Goal: Information Seeking & Learning: Learn about a topic

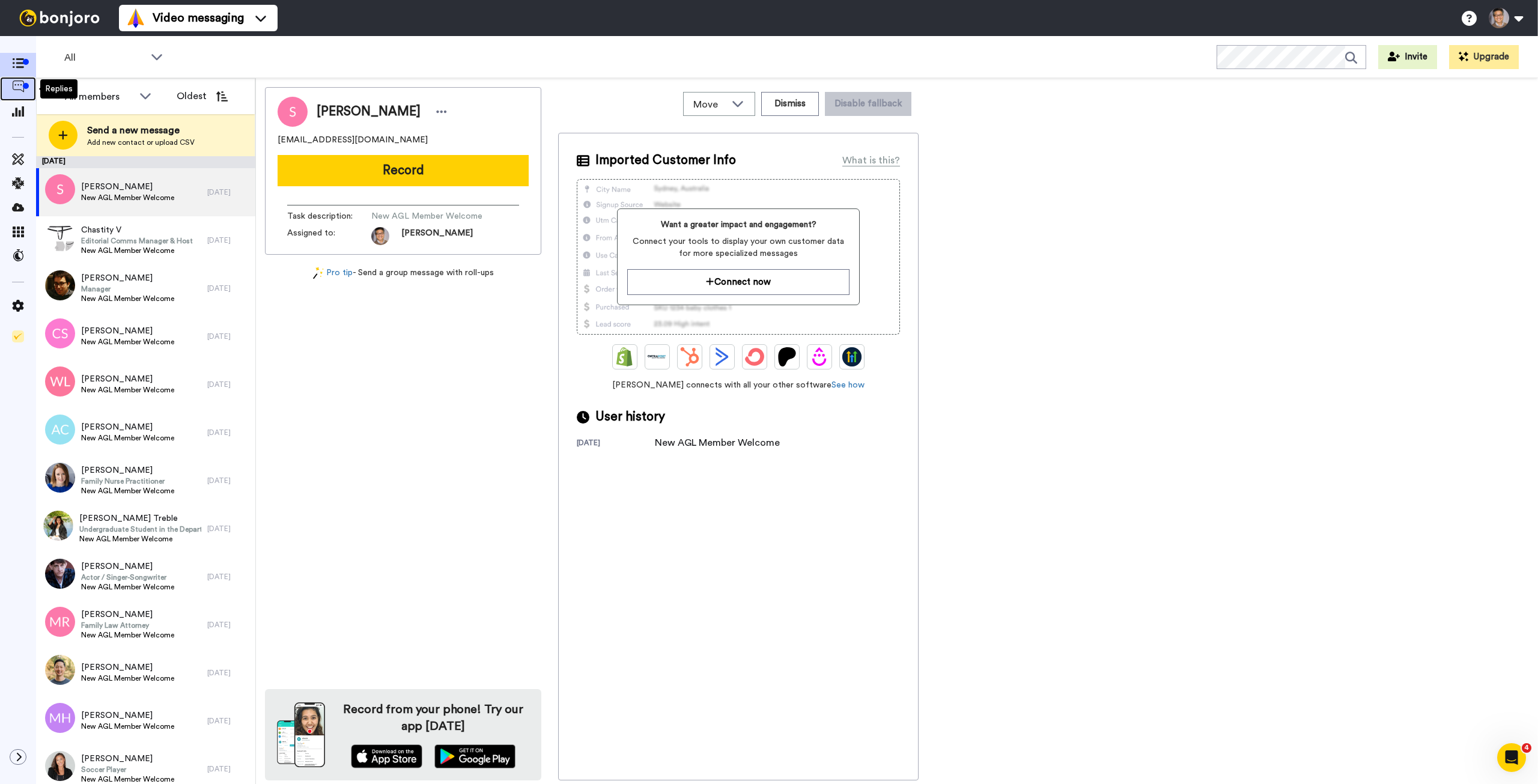
click at [24, 88] on div at bounding box center [26, 86] width 6 height 6
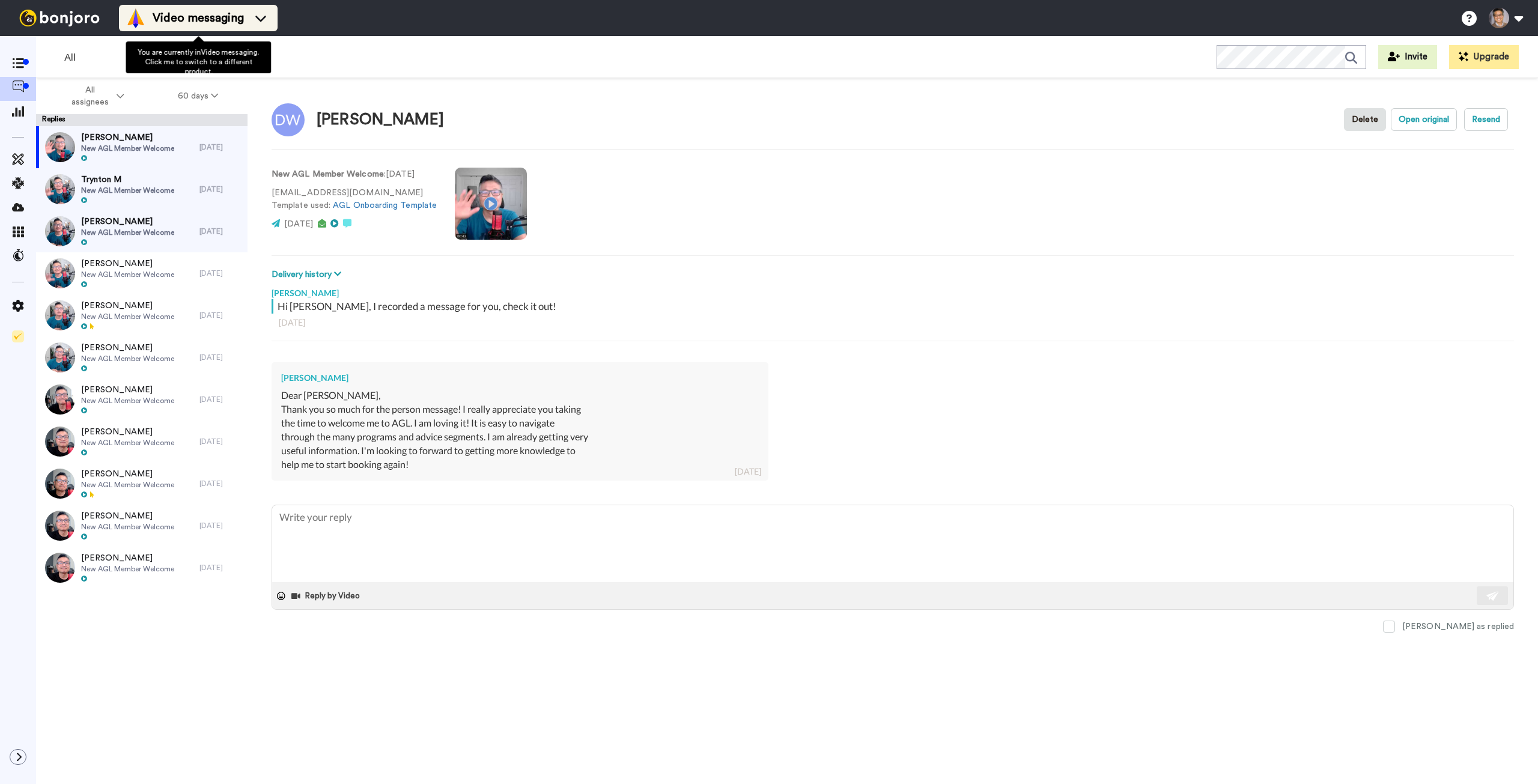
click at [206, 23] on span "Video messaging" at bounding box center [198, 18] width 91 height 17
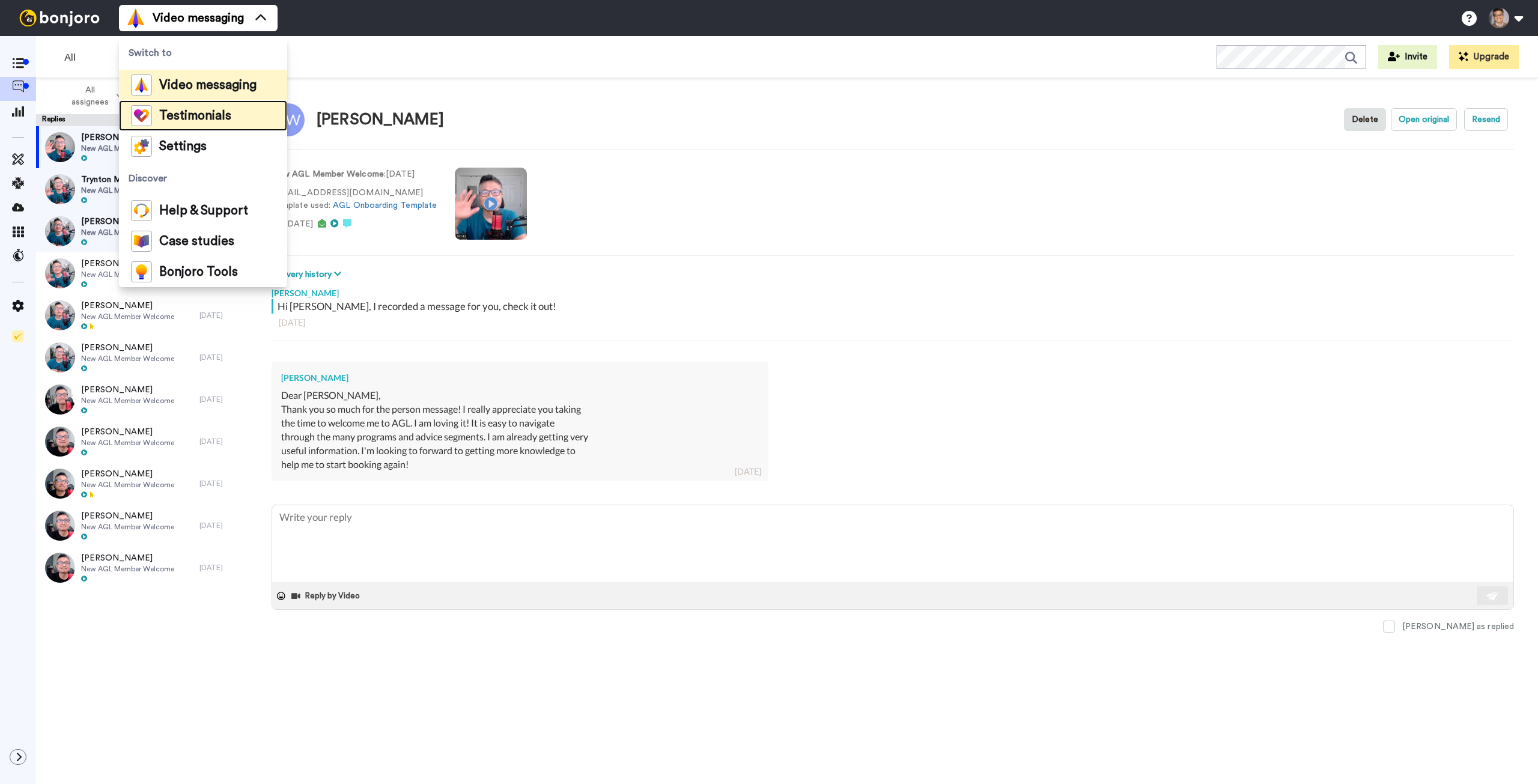
click at [200, 120] on span "Testimonials" at bounding box center [195, 116] width 72 height 12
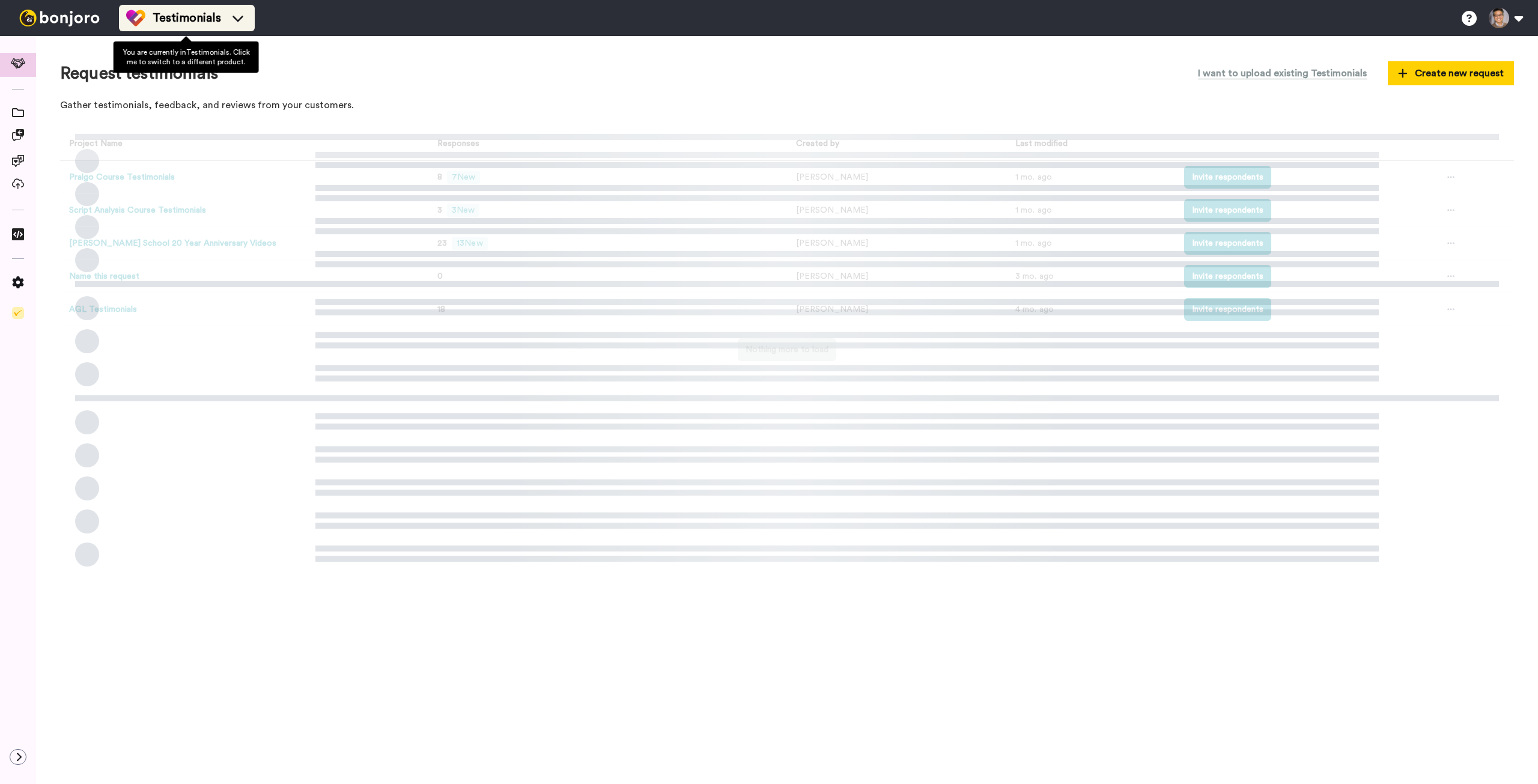
click at [173, 17] on span "Testimonials" at bounding box center [187, 18] width 68 height 17
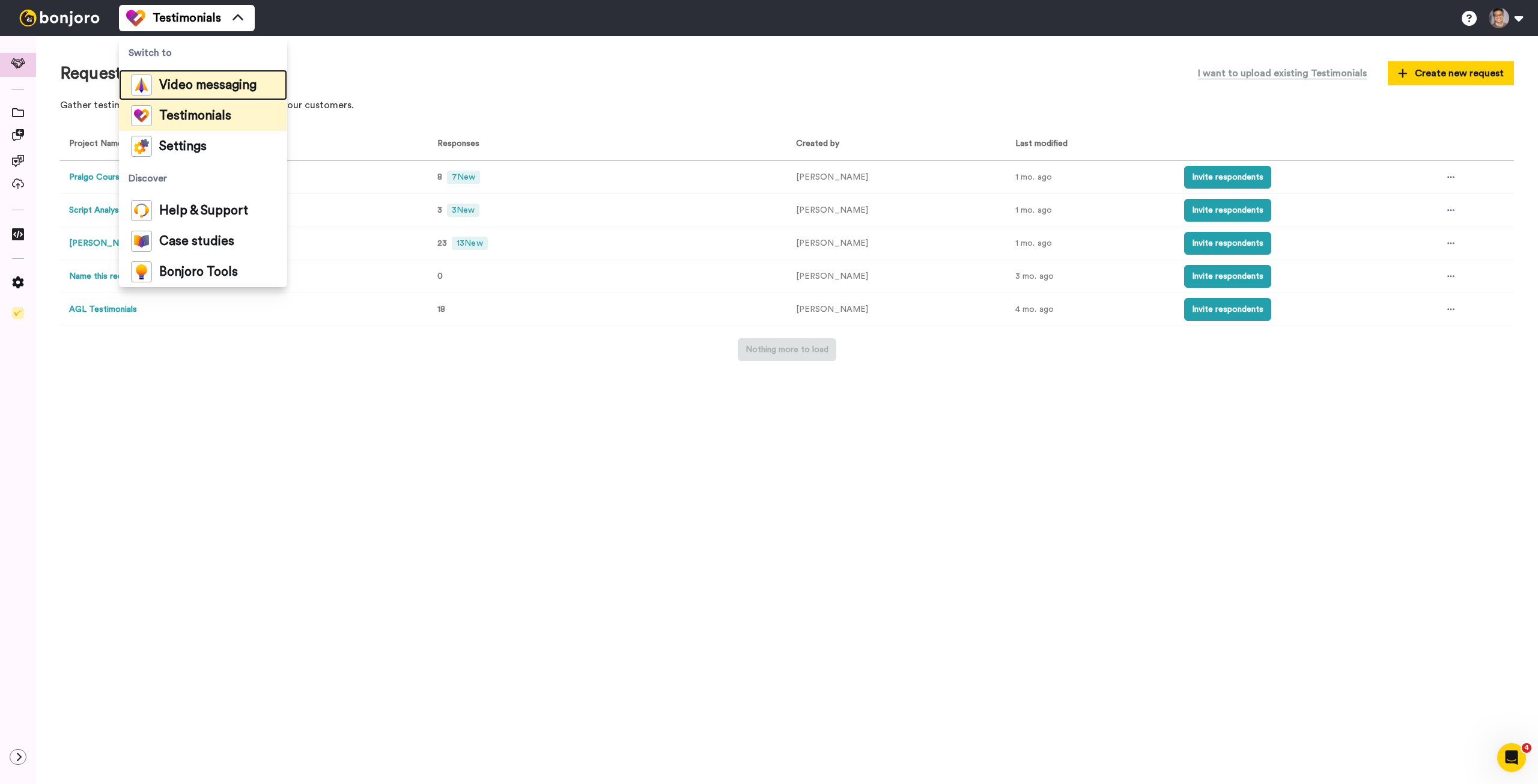
click at [183, 76] on div "Video messaging" at bounding box center [193, 84] width 126 height 21
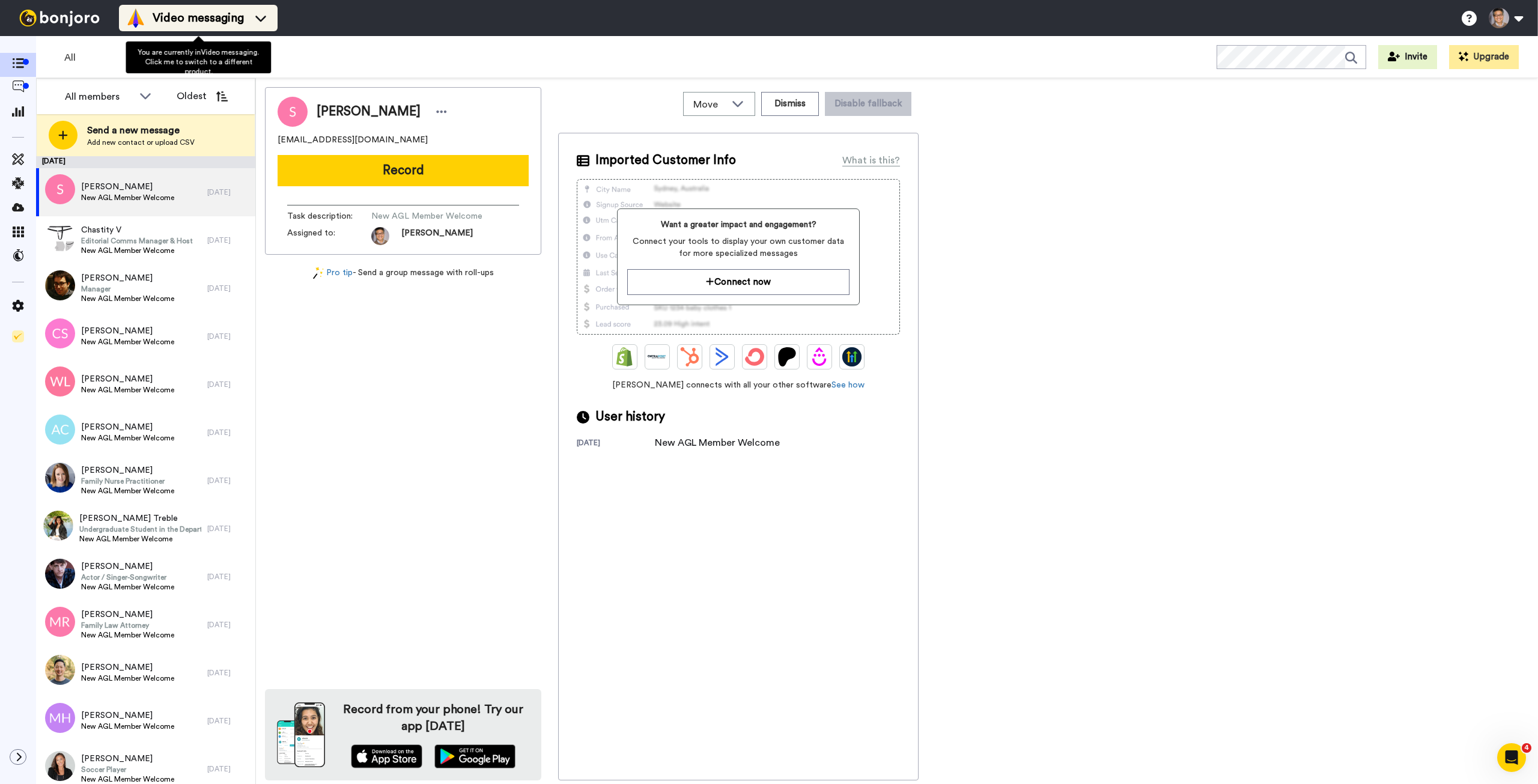
click at [156, 14] on span "Video messaging" at bounding box center [198, 18] width 91 height 17
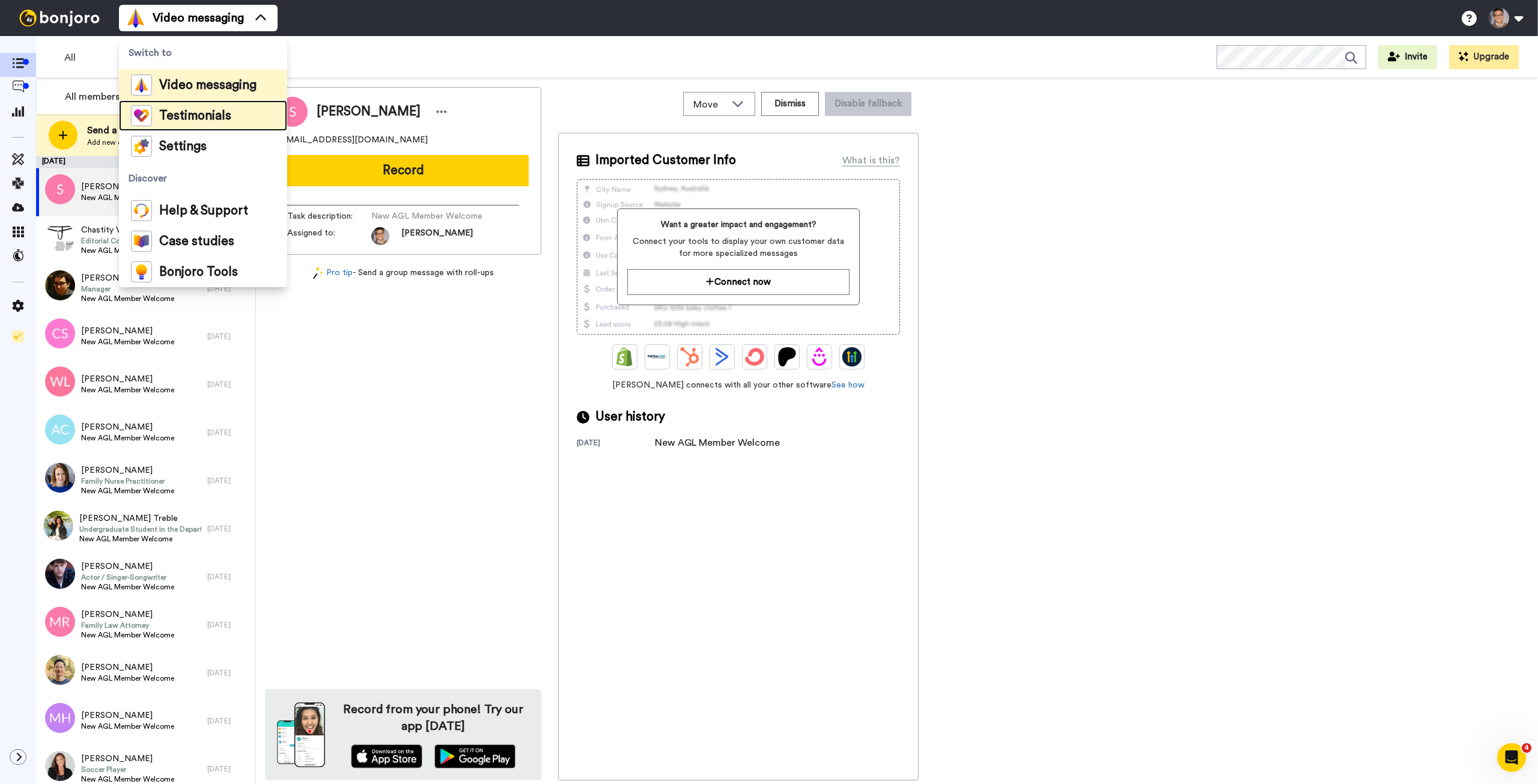
click at [209, 108] on div "Testimonials" at bounding box center [181, 115] width 101 height 21
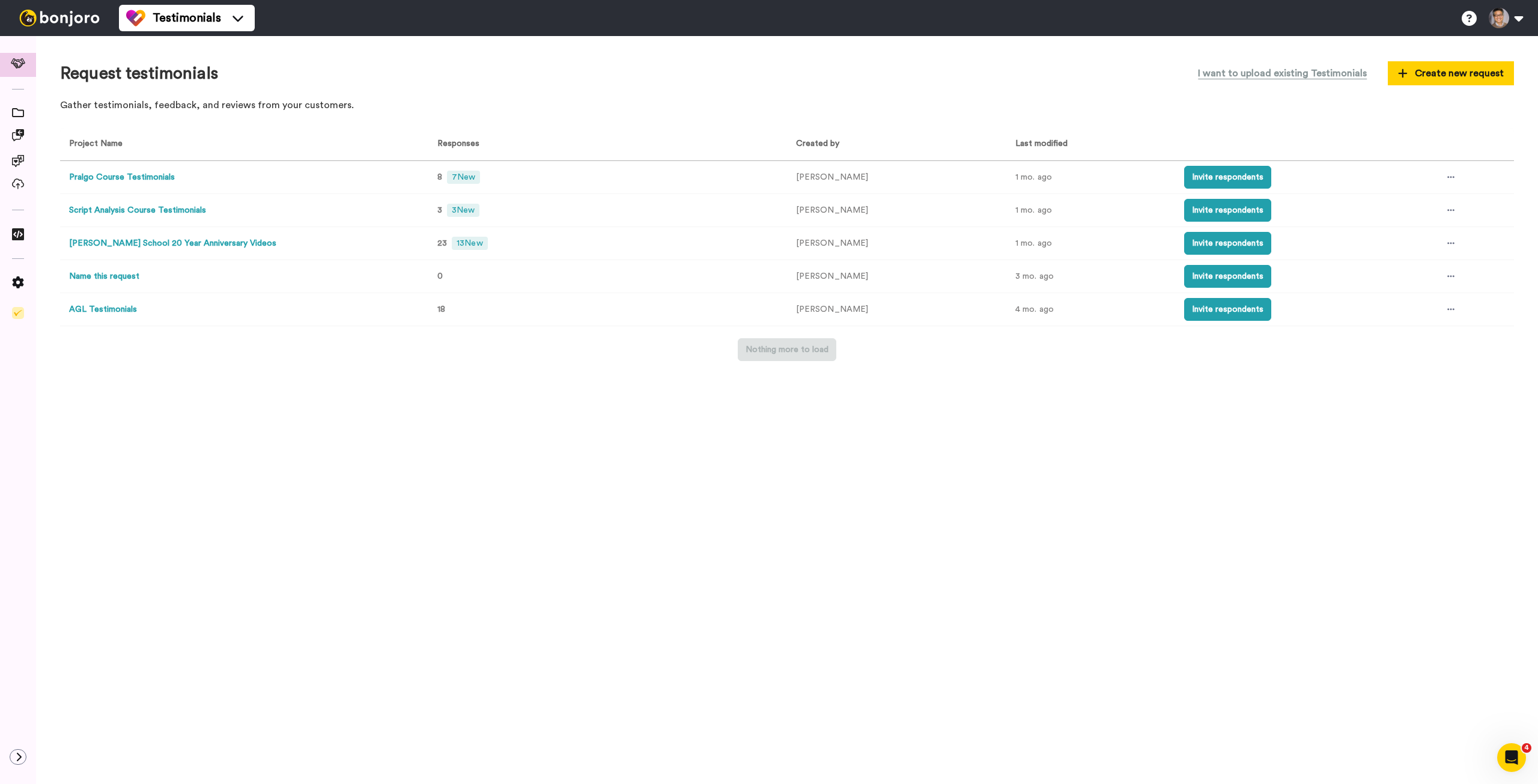
click at [206, 247] on button "[PERSON_NAME] School 20 Year Anniversary Videos" at bounding box center [173, 243] width 207 height 12
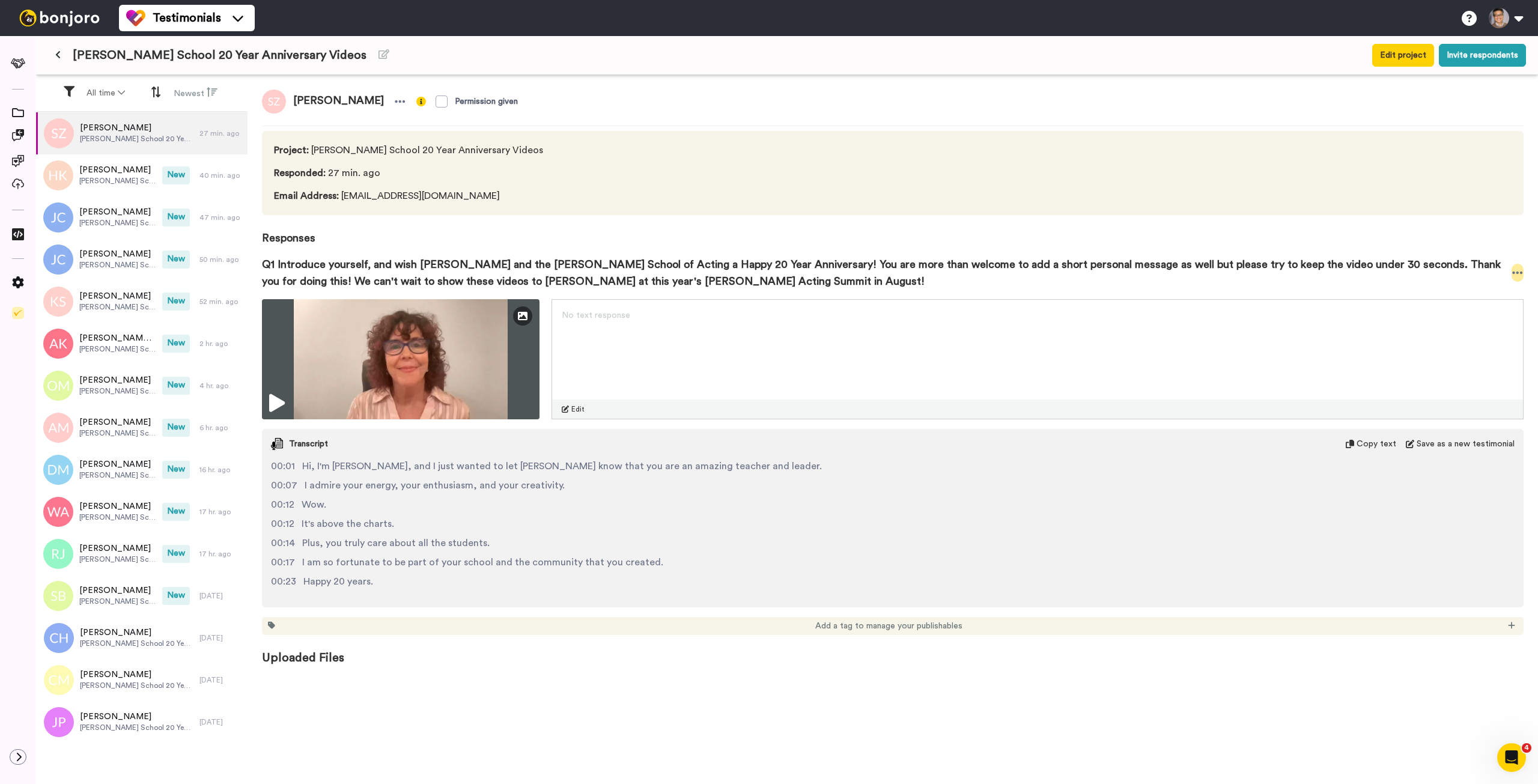
click at [1519, 272] on icon at bounding box center [1517, 272] width 11 height 12
click at [1489, 308] on li "Download video" at bounding box center [1474, 310] width 101 height 17
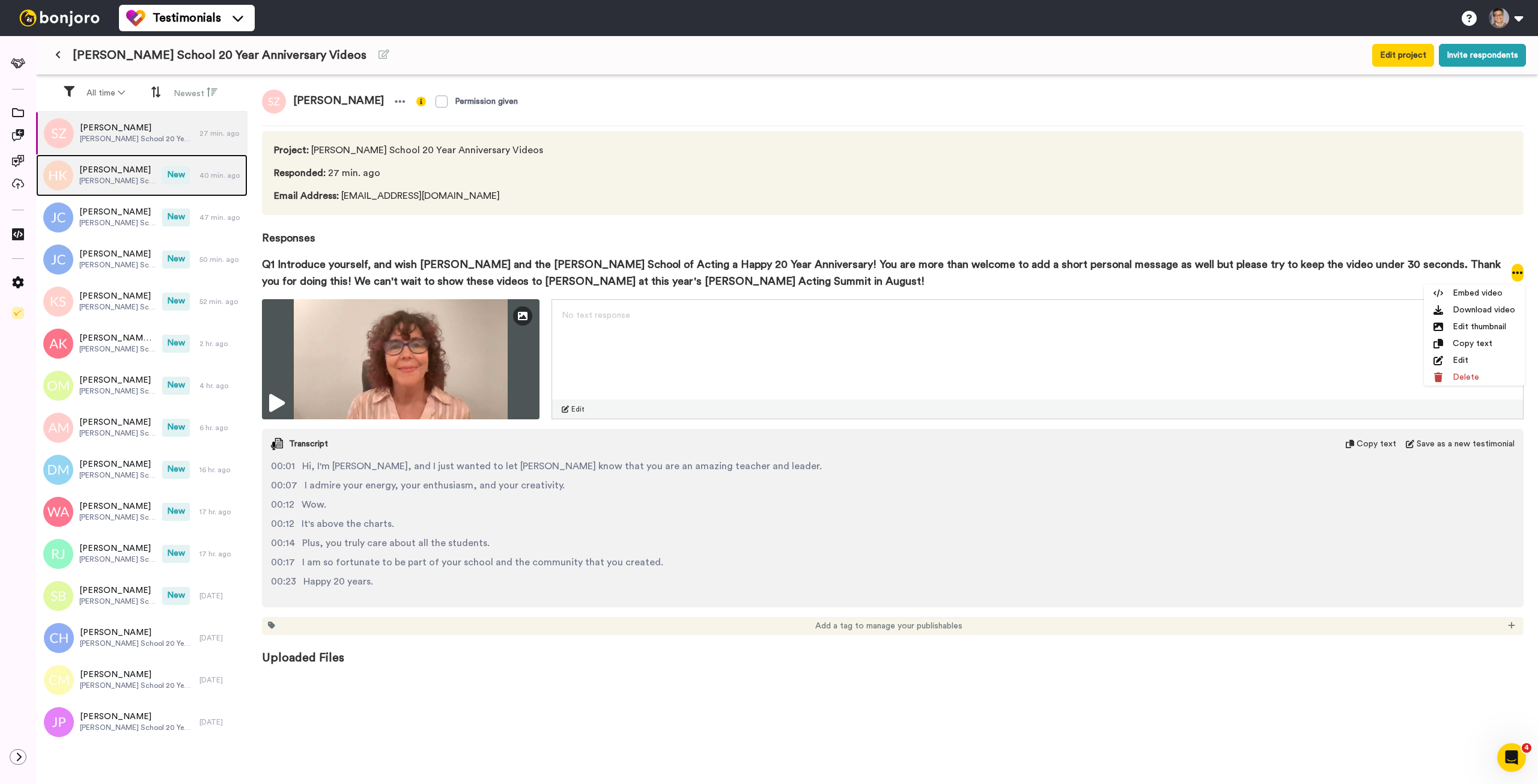
click at [93, 175] on span "Han Kim" at bounding box center [118, 170] width 77 height 12
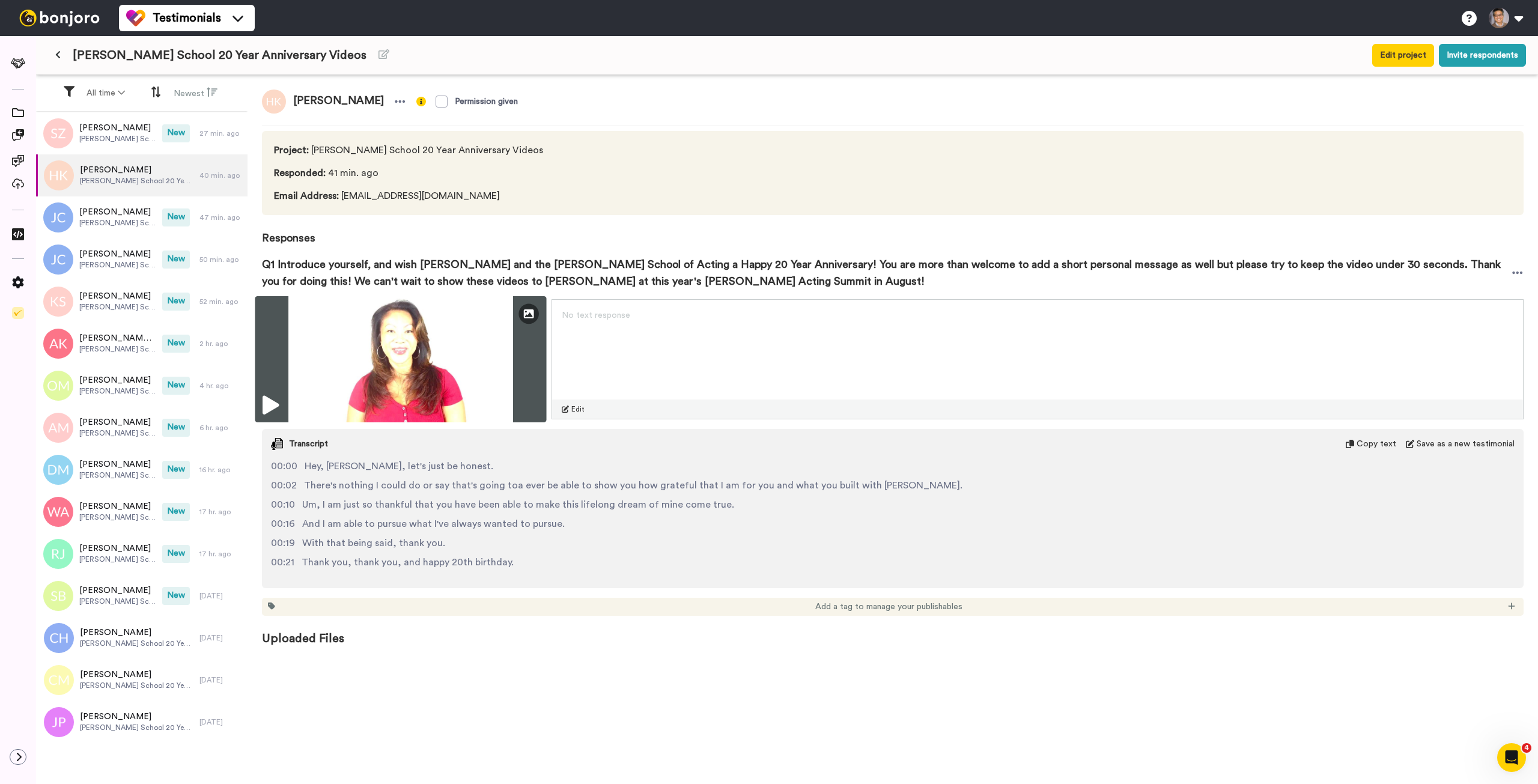
click at [427, 347] on img at bounding box center [400, 359] width 292 height 126
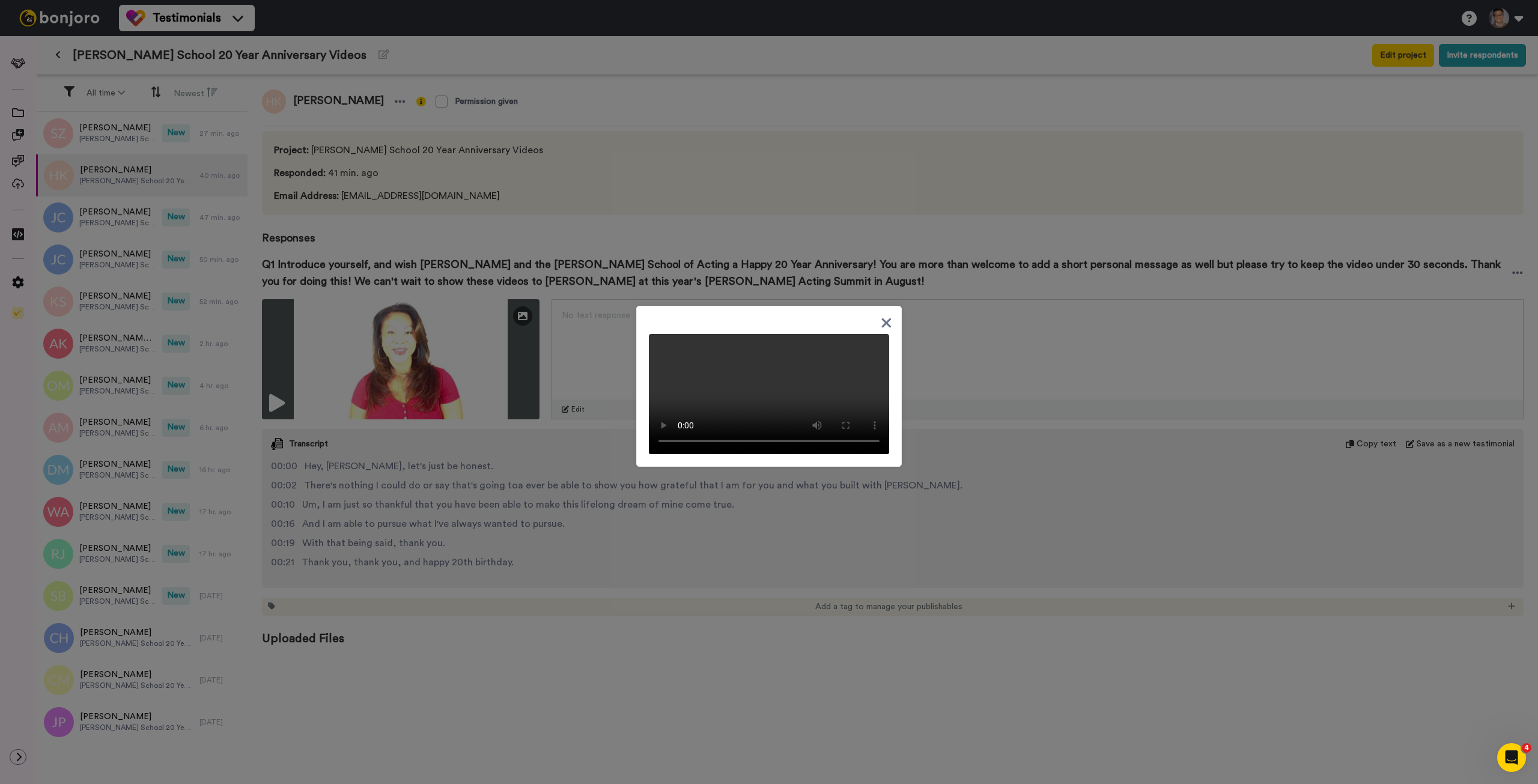
click at [882, 318] on icon at bounding box center [887, 322] width 10 height 10
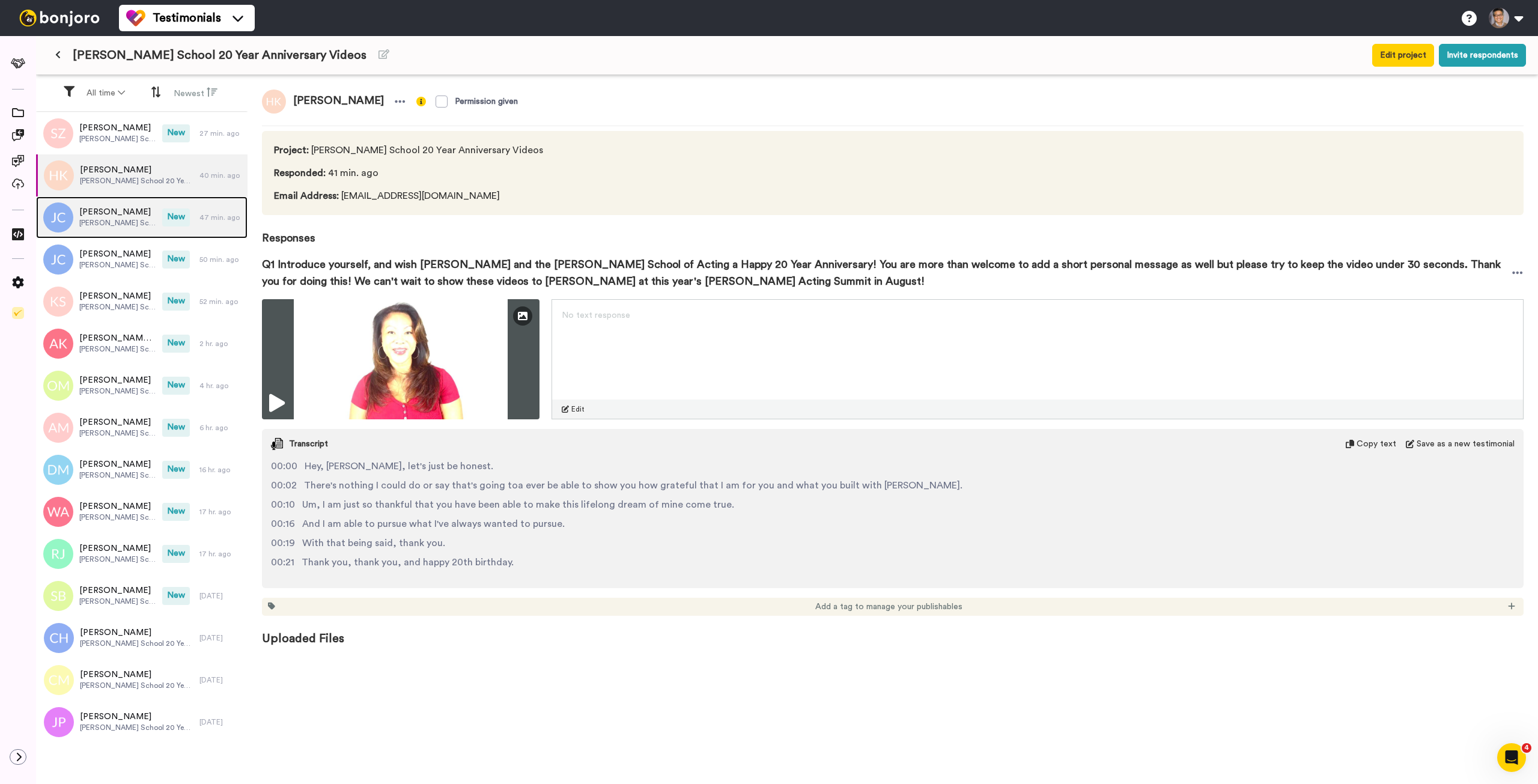
click at [112, 214] on span "Jessica Craig" at bounding box center [118, 212] width 77 height 12
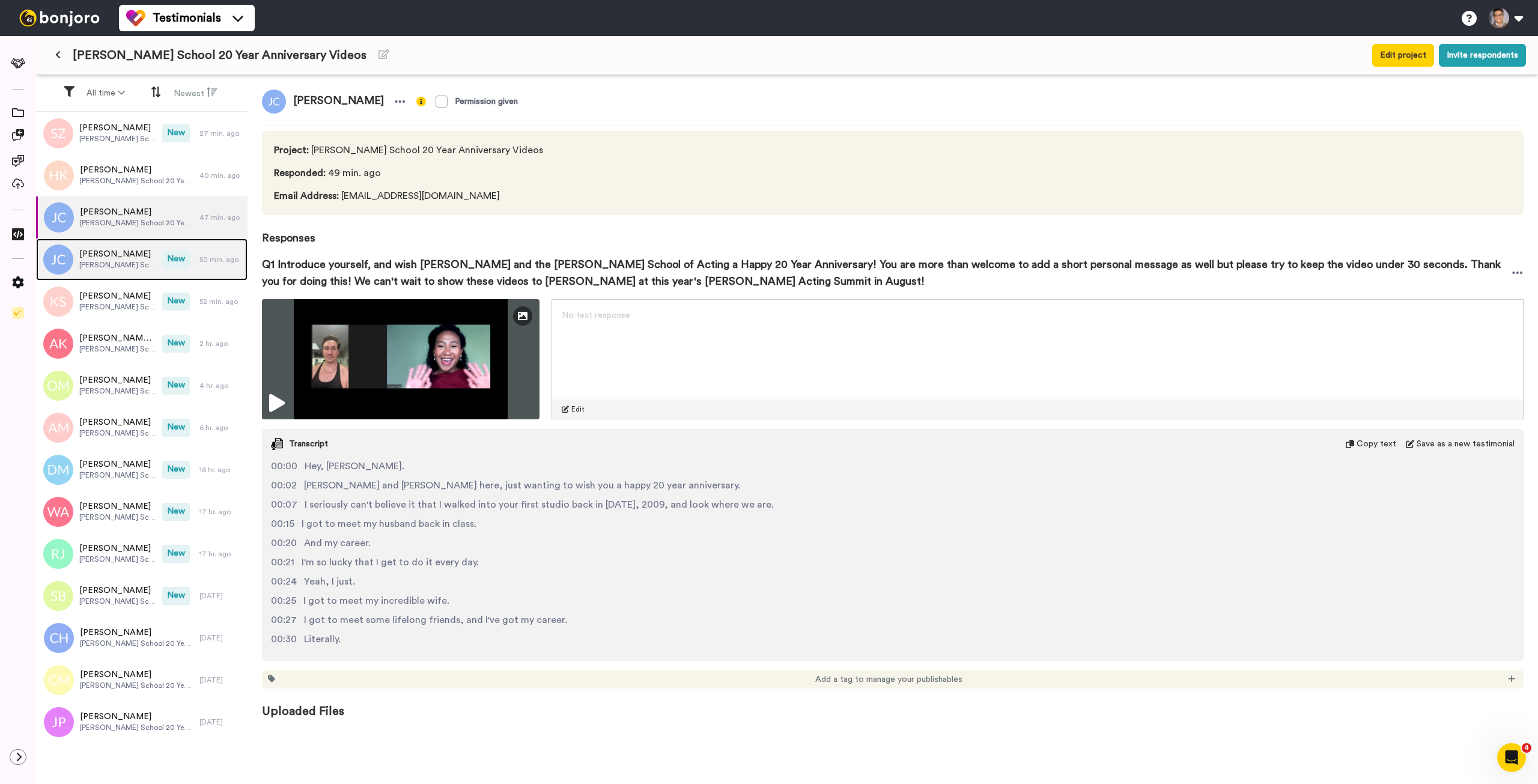
click at [118, 256] on span "Jessica Craig" at bounding box center [118, 254] width 77 height 12
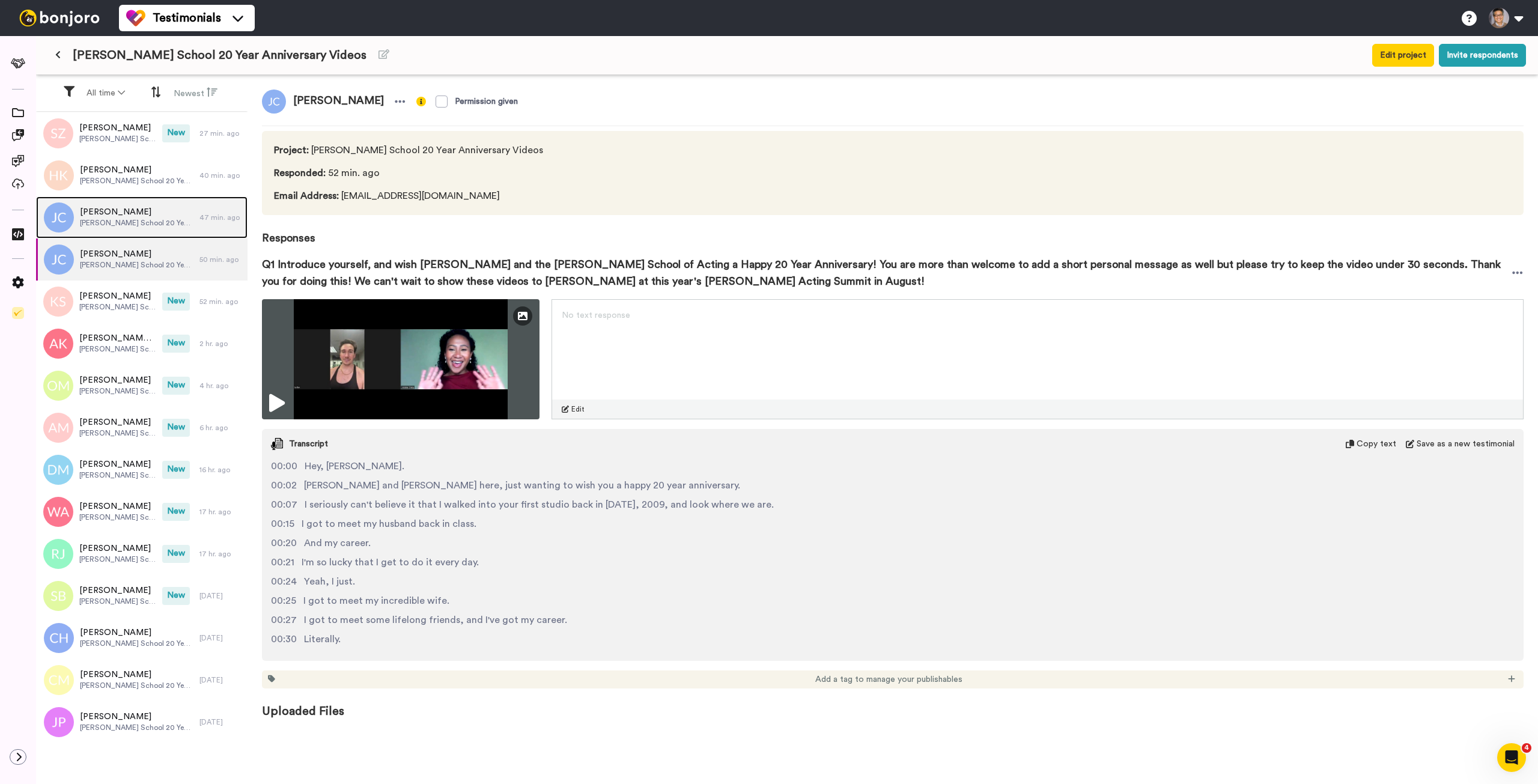
click at [140, 214] on span "Jessica Craig" at bounding box center [137, 212] width 114 height 12
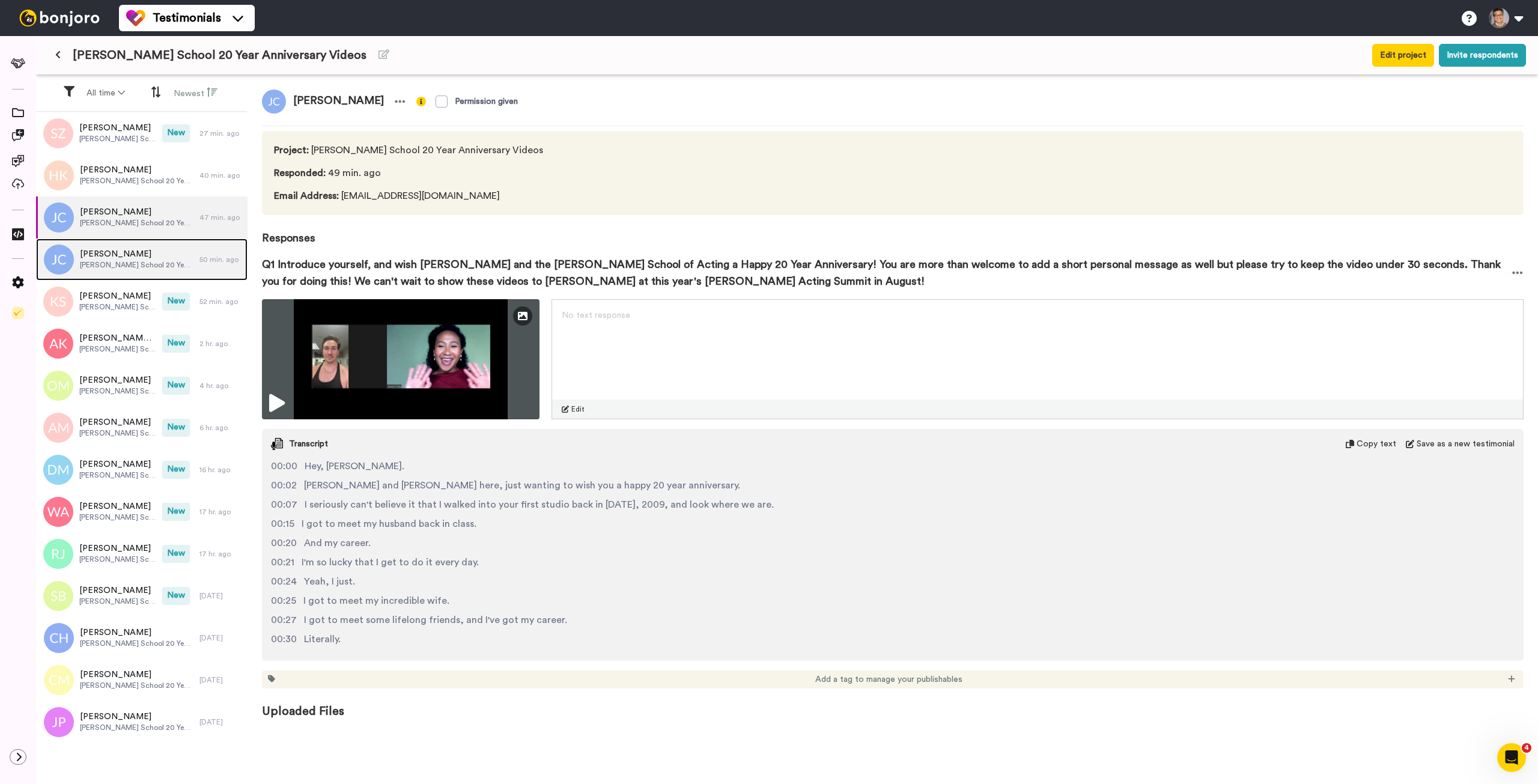
click at [134, 242] on div "Jessica Craig Houde School 20 Year Anniversary Videos" at bounding box center [118, 259] width 164 height 42
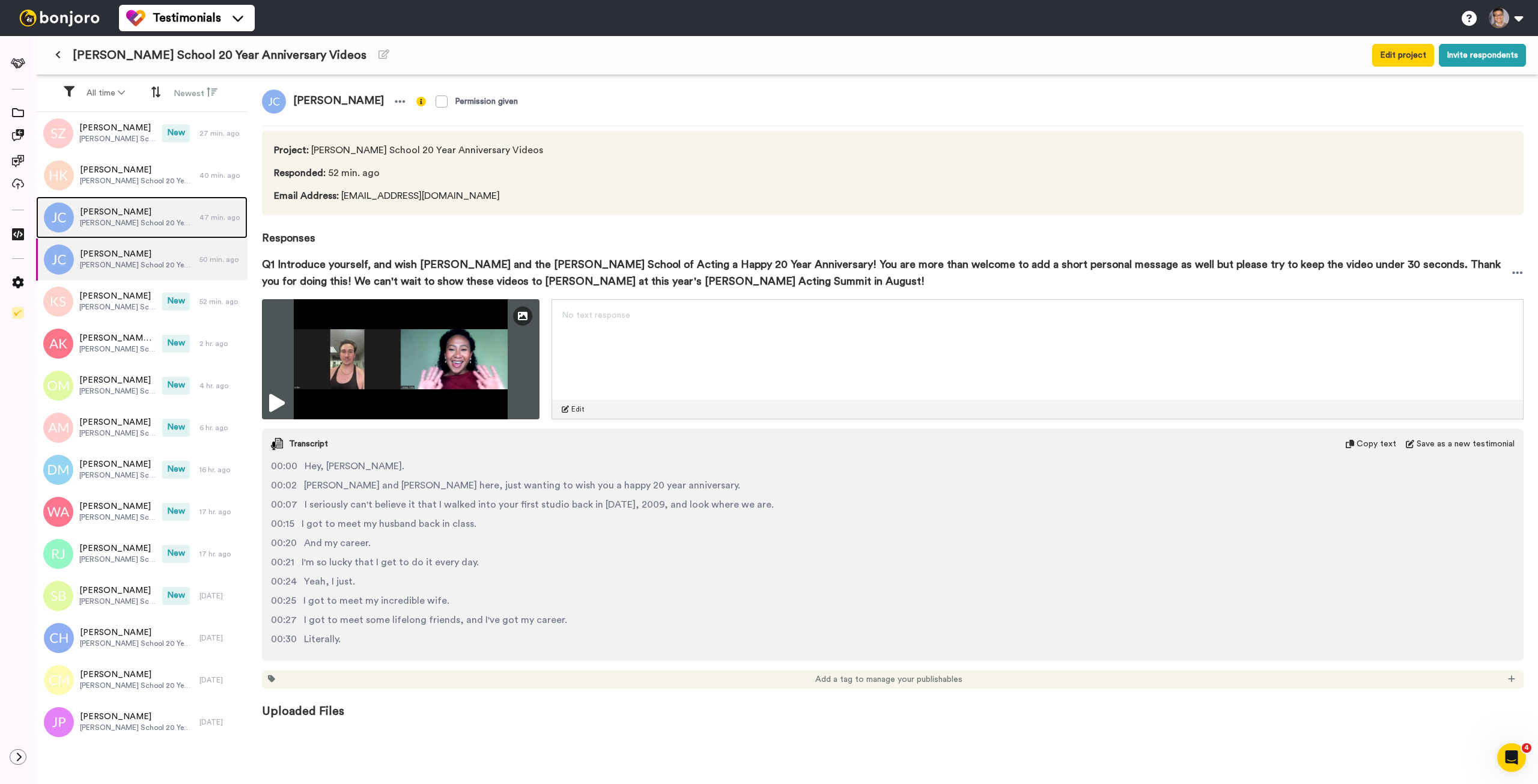
click at [137, 224] on span "Houde School 20 Year Anniversary Videos" at bounding box center [137, 222] width 114 height 10
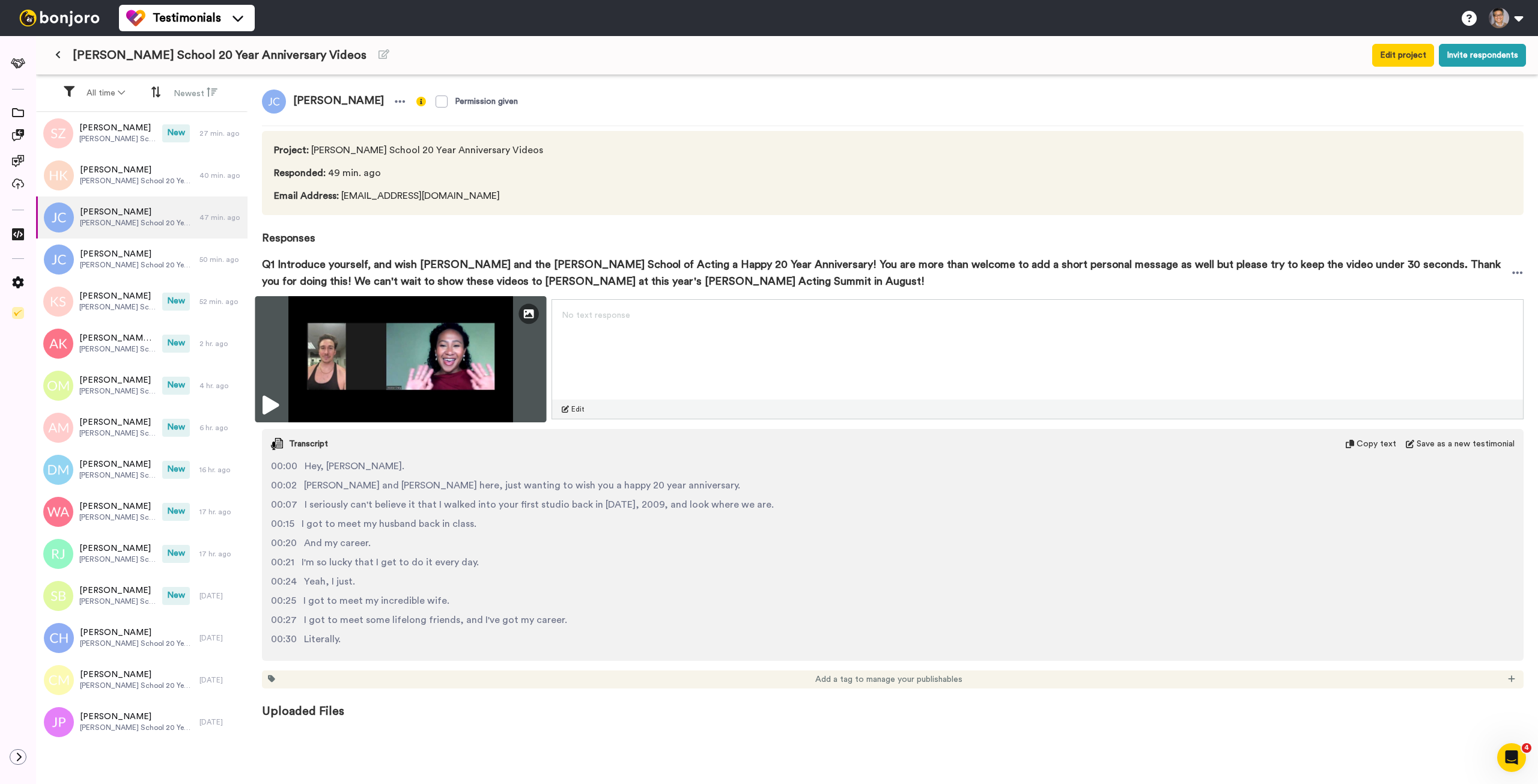
click at [488, 368] on img at bounding box center [400, 359] width 292 height 126
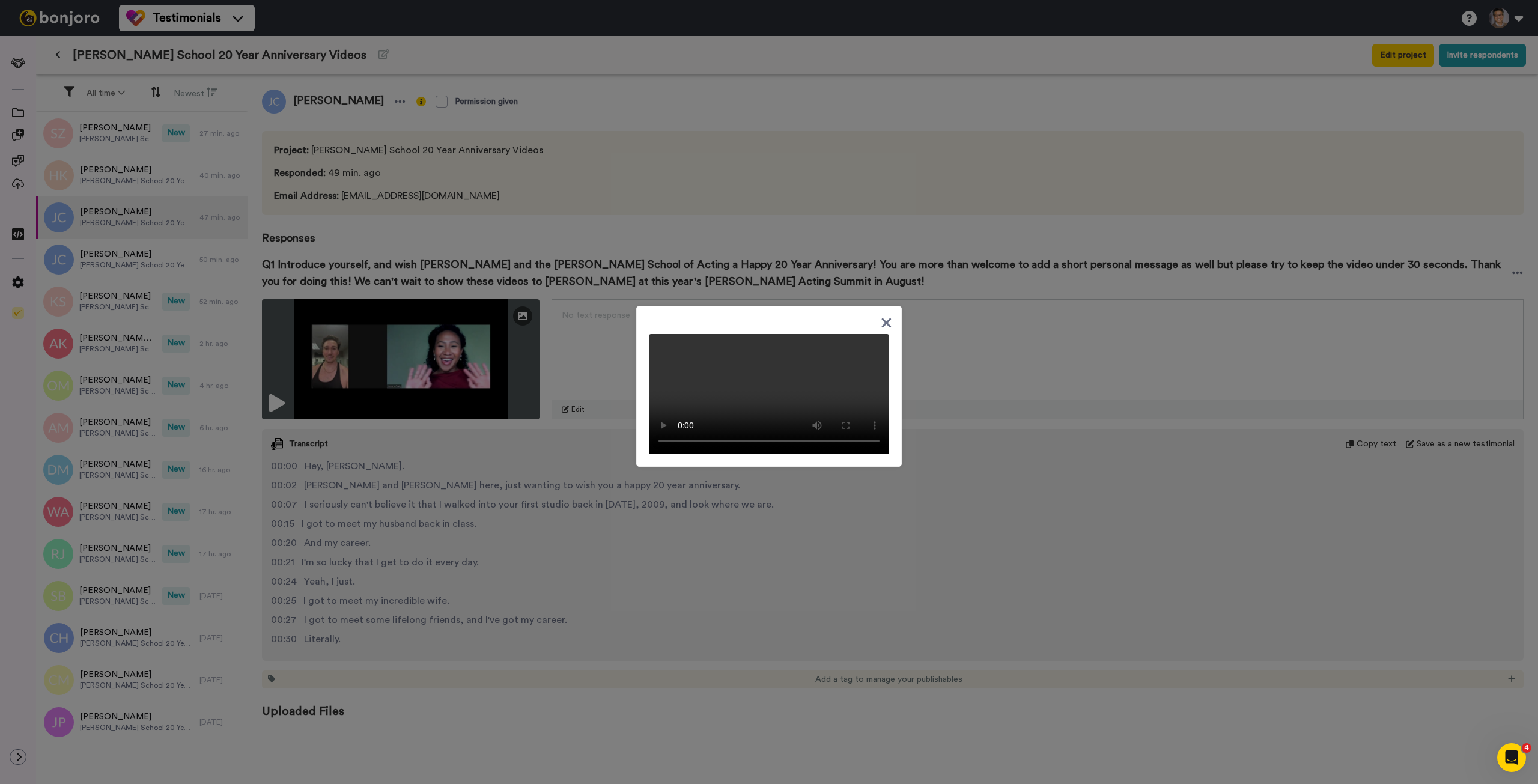
click at [772, 324] on div at bounding box center [768, 389] width 240 height 130
click at [120, 316] on div at bounding box center [769, 392] width 1538 height 784
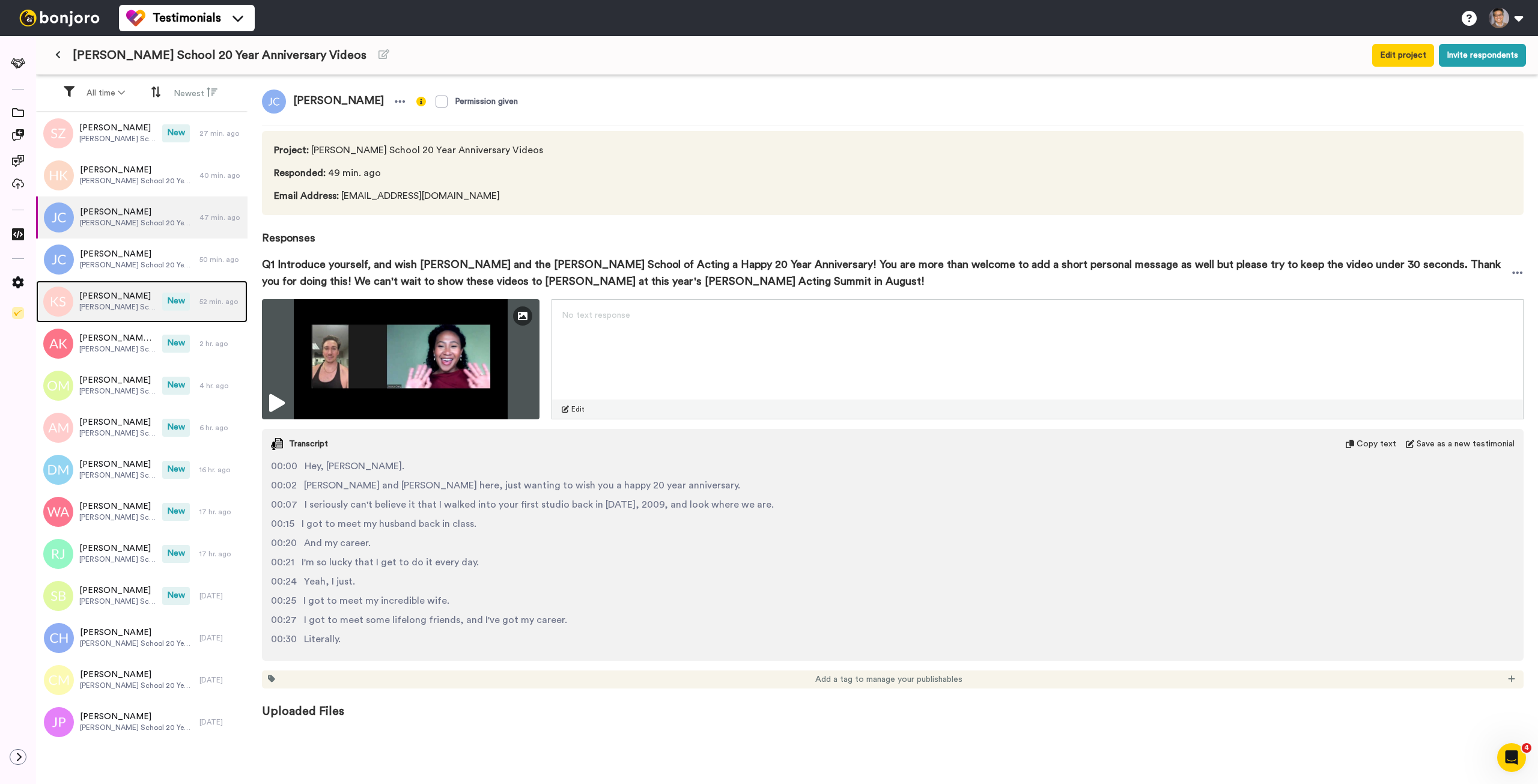
click at [120, 306] on span "Houde School 20 Year Anniversary Videos" at bounding box center [118, 306] width 77 height 10
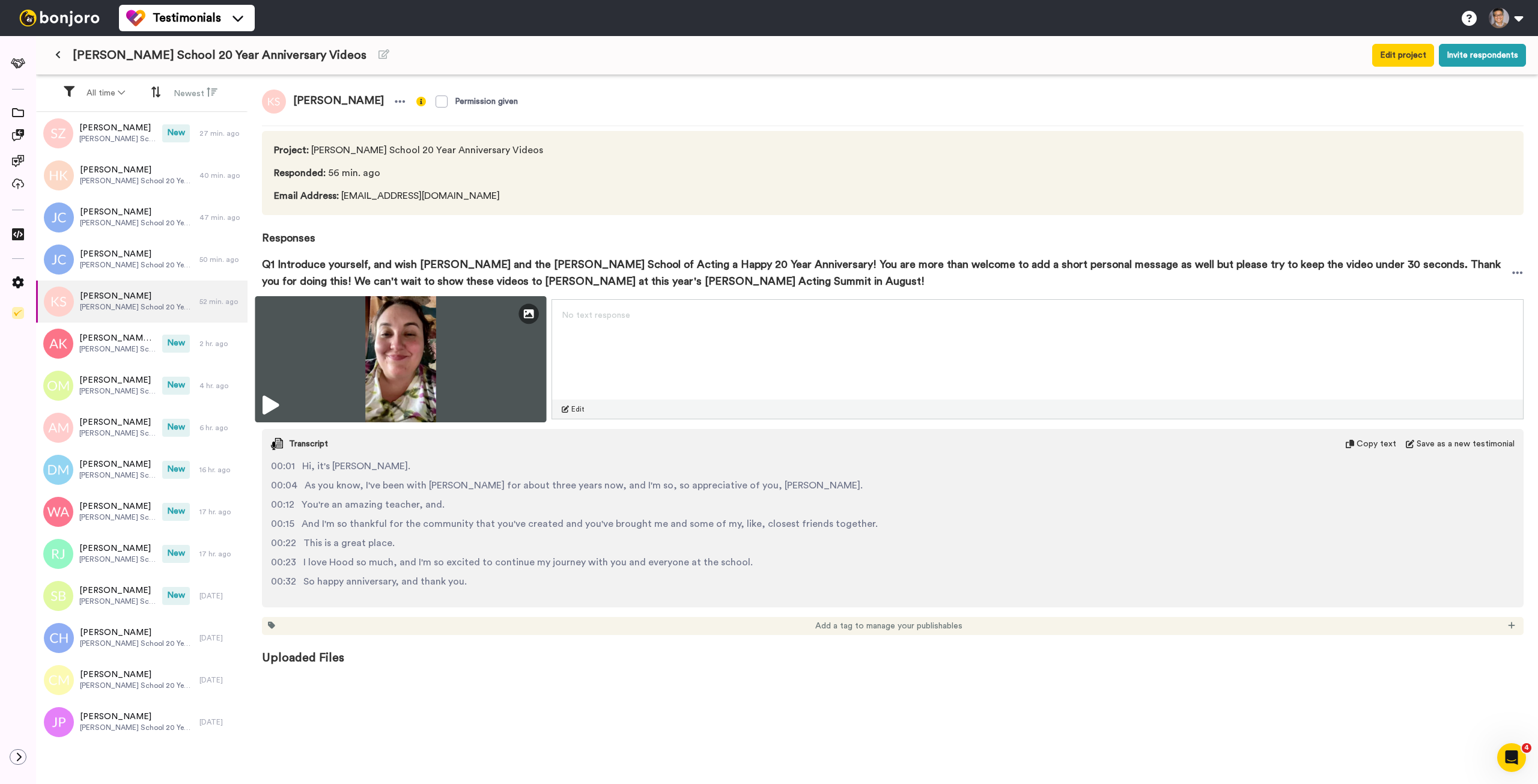
click at [368, 368] on img at bounding box center [400, 359] width 292 height 126
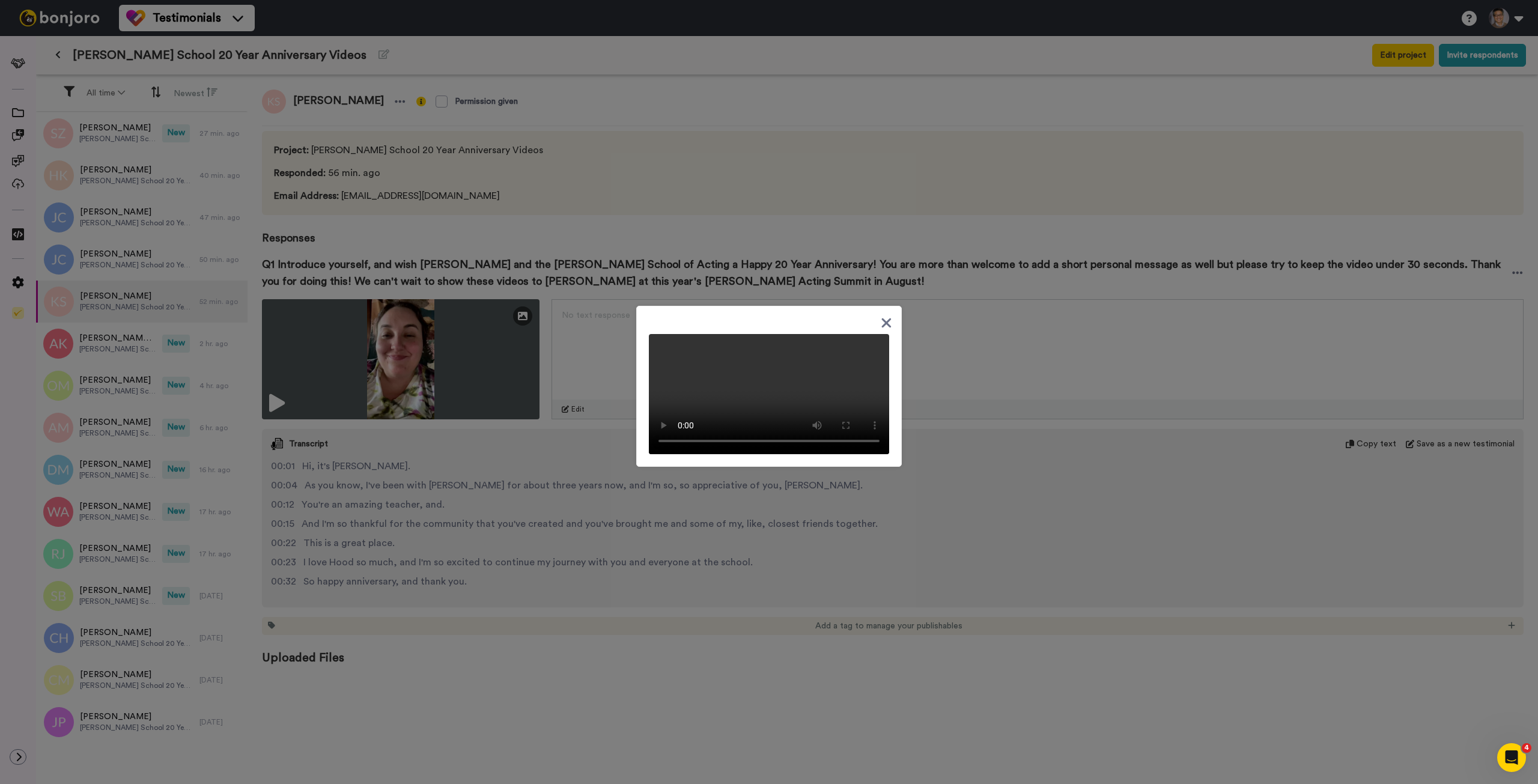
click at [537, 223] on div at bounding box center [769, 392] width 1538 height 784
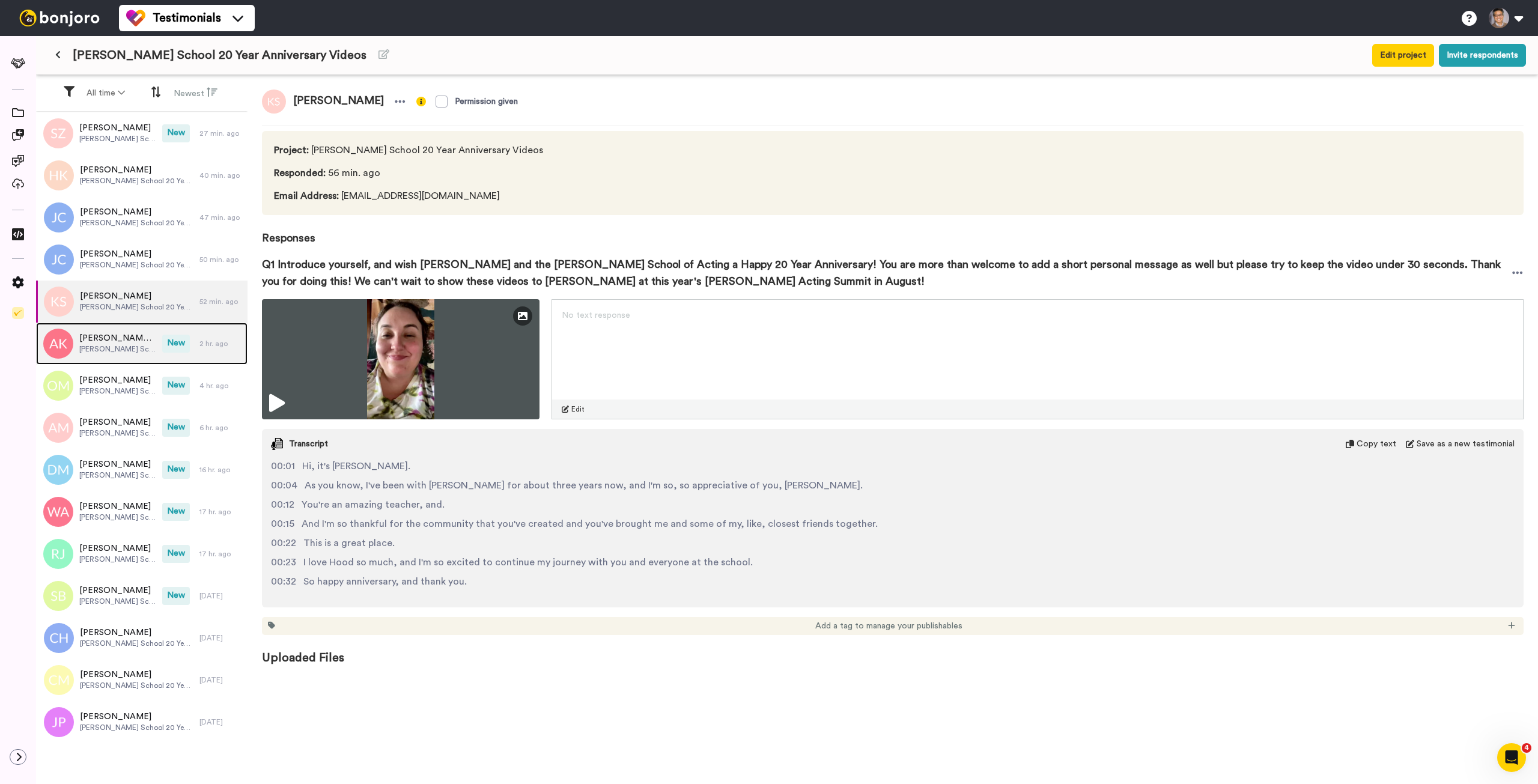
click at [94, 350] on span "Houde School 20 Year Anniversary Videos" at bounding box center [118, 349] width 77 height 10
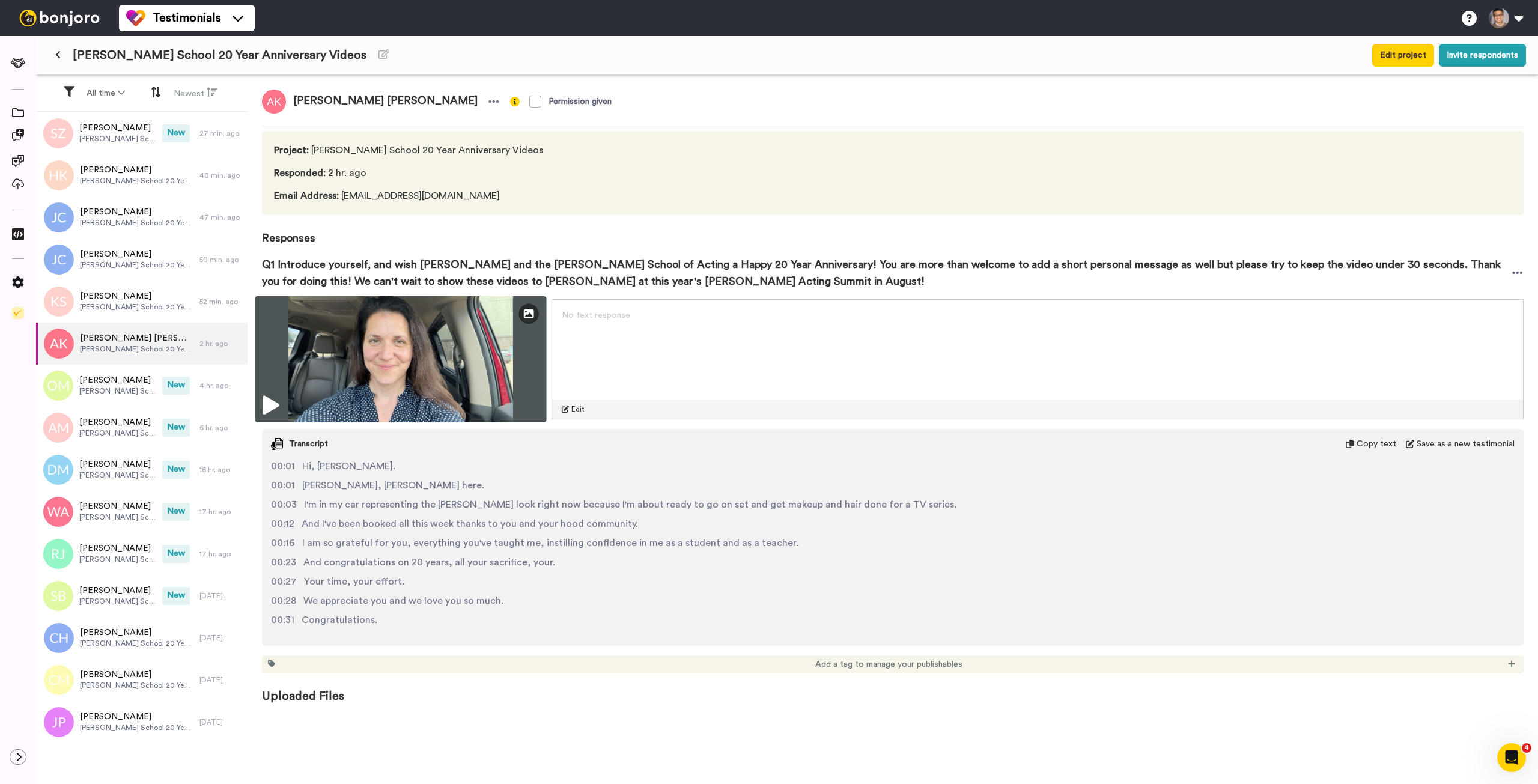
click at [354, 334] on img at bounding box center [400, 359] width 292 height 126
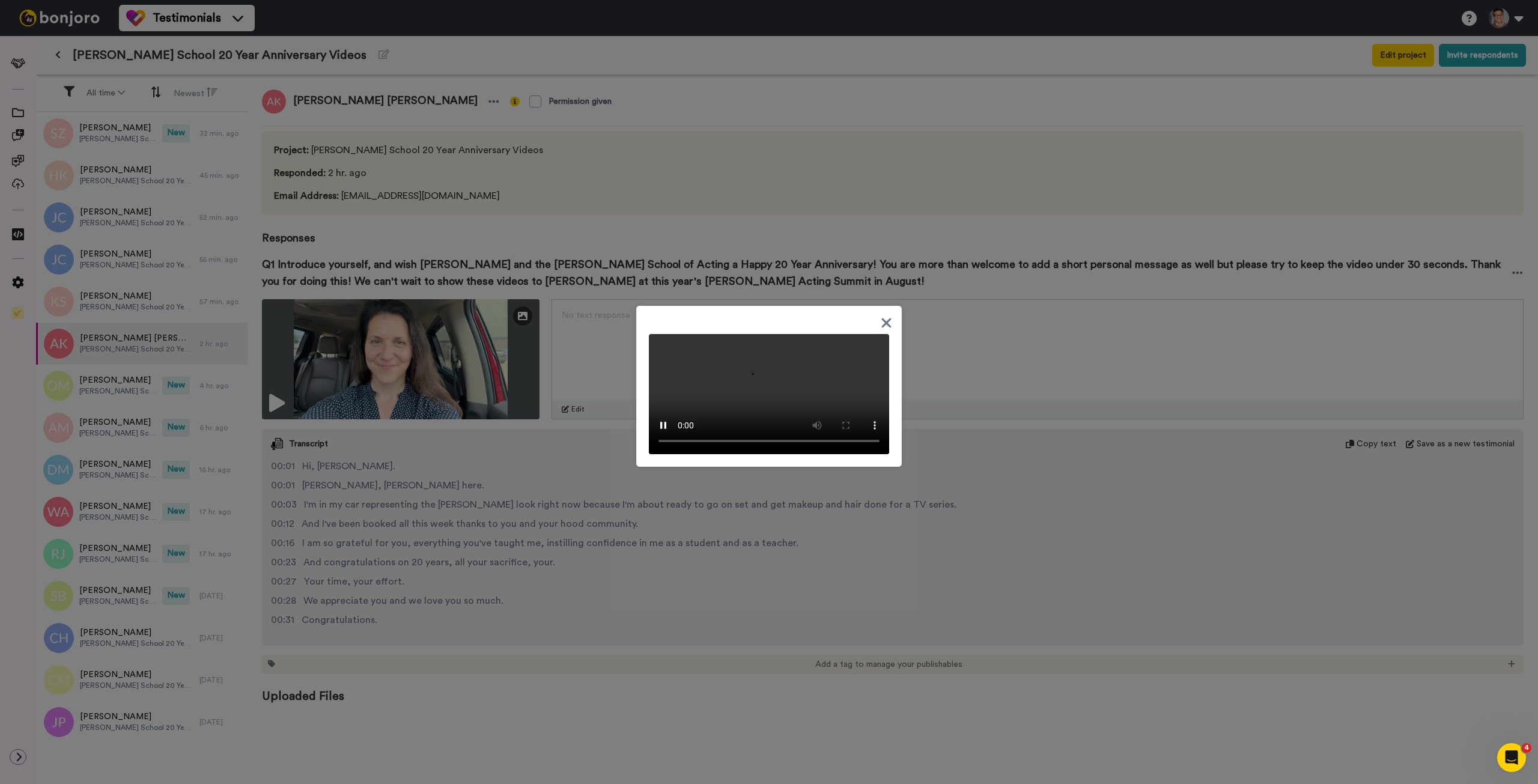
click at [116, 390] on div at bounding box center [769, 392] width 1538 height 784
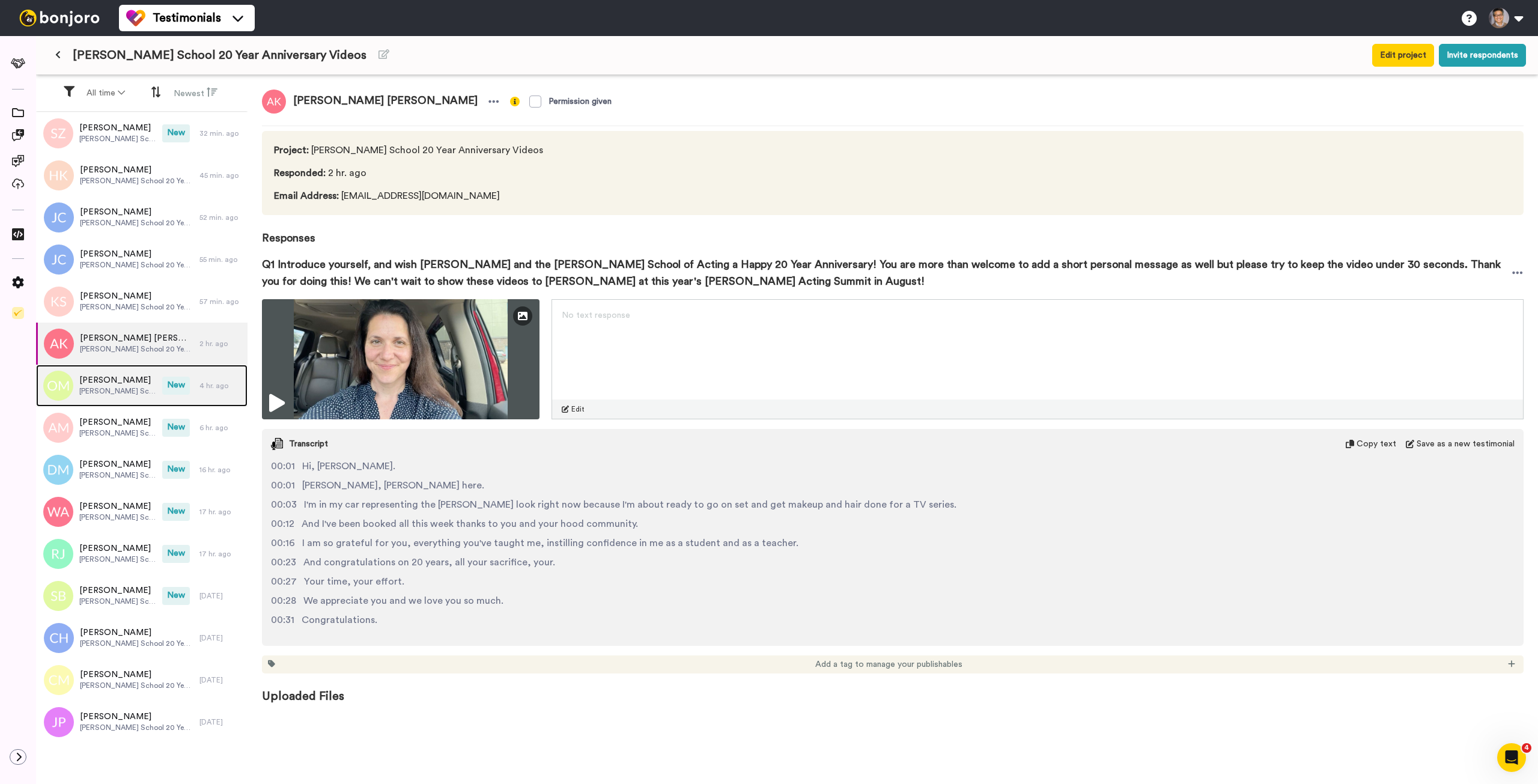
click at [116, 390] on span "Houde School 20 Year Anniversary Videos" at bounding box center [118, 391] width 77 height 10
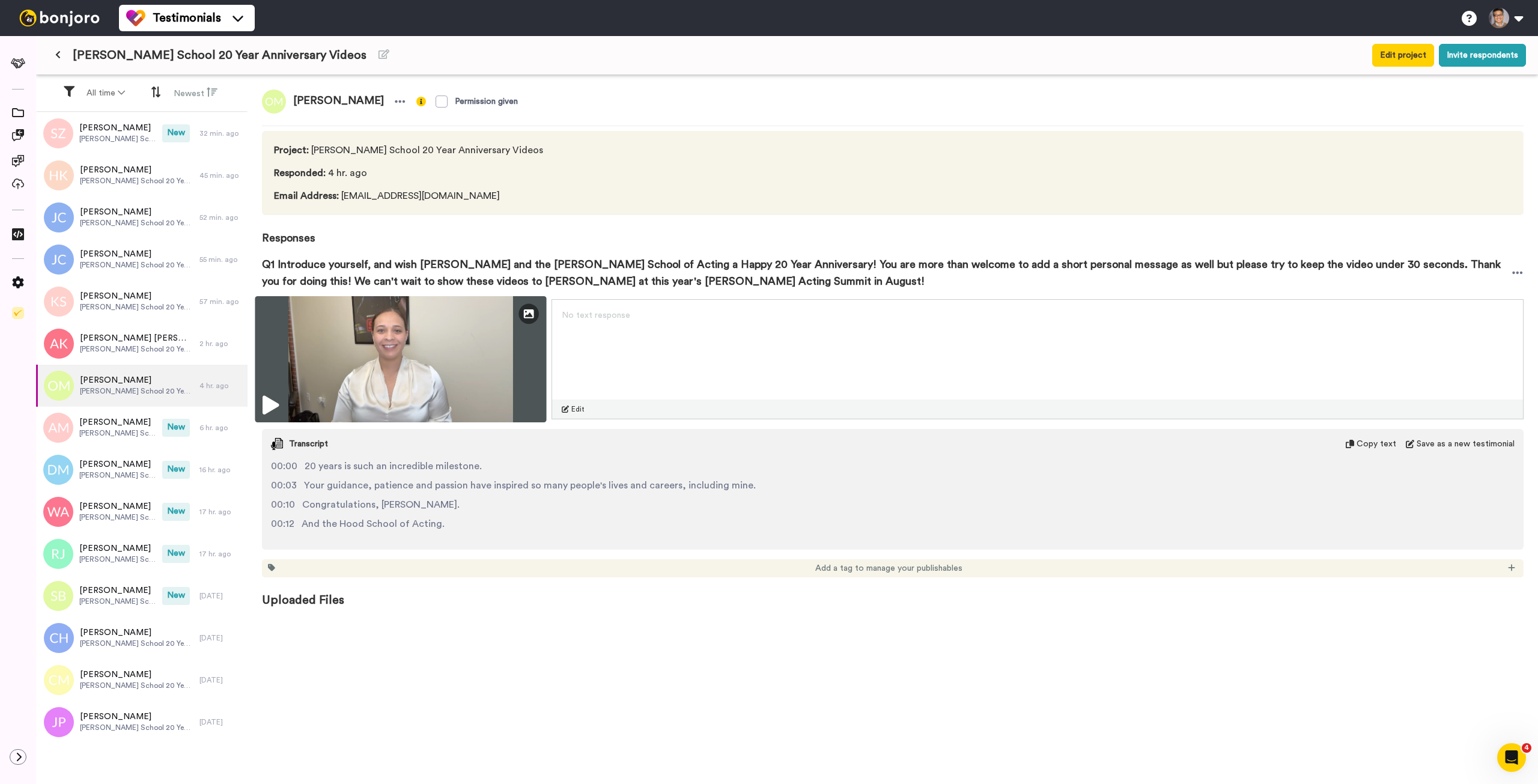
click at [439, 360] on img at bounding box center [400, 359] width 292 height 126
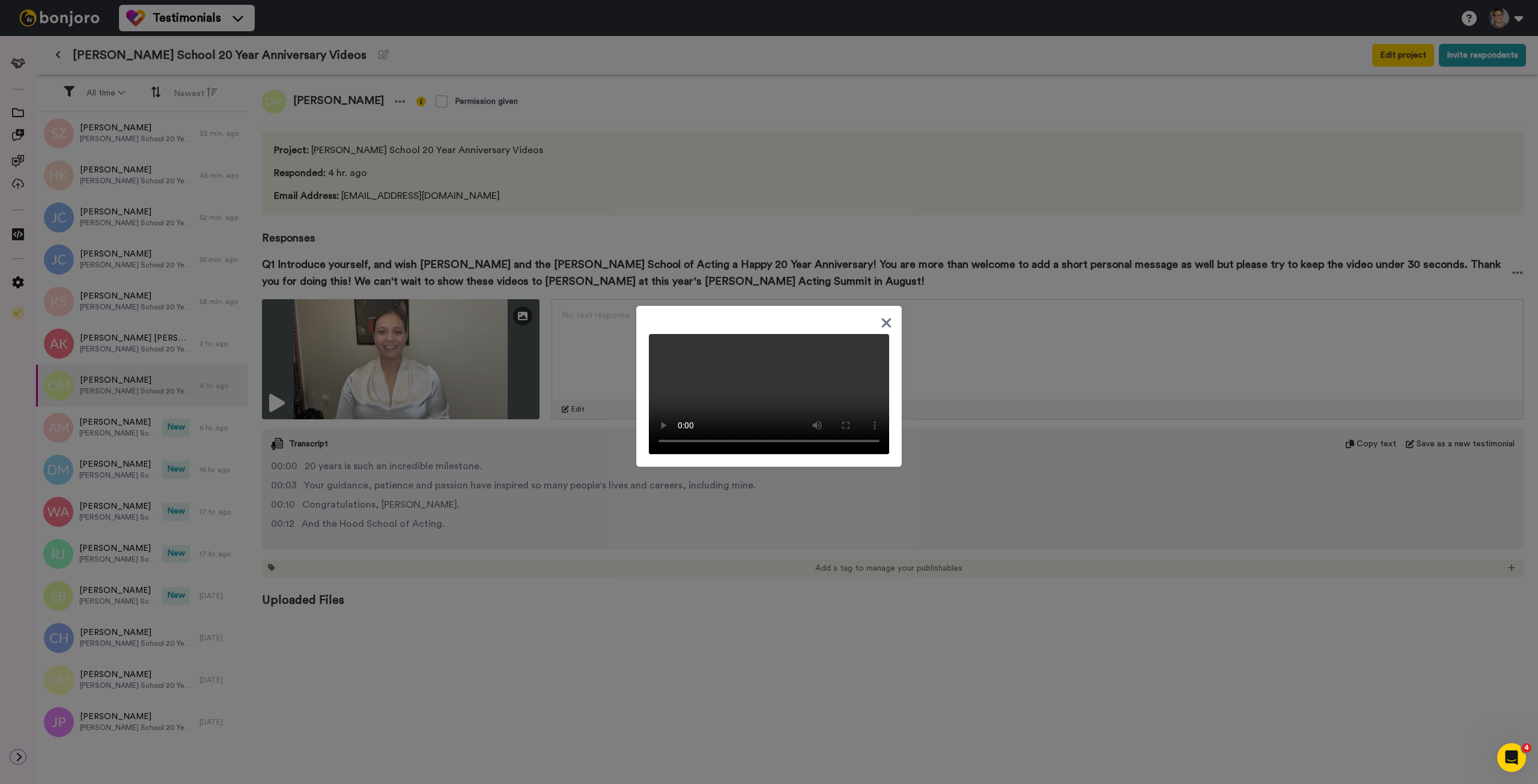
click at [505, 444] on div at bounding box center [769, 392] width 1538 height 784
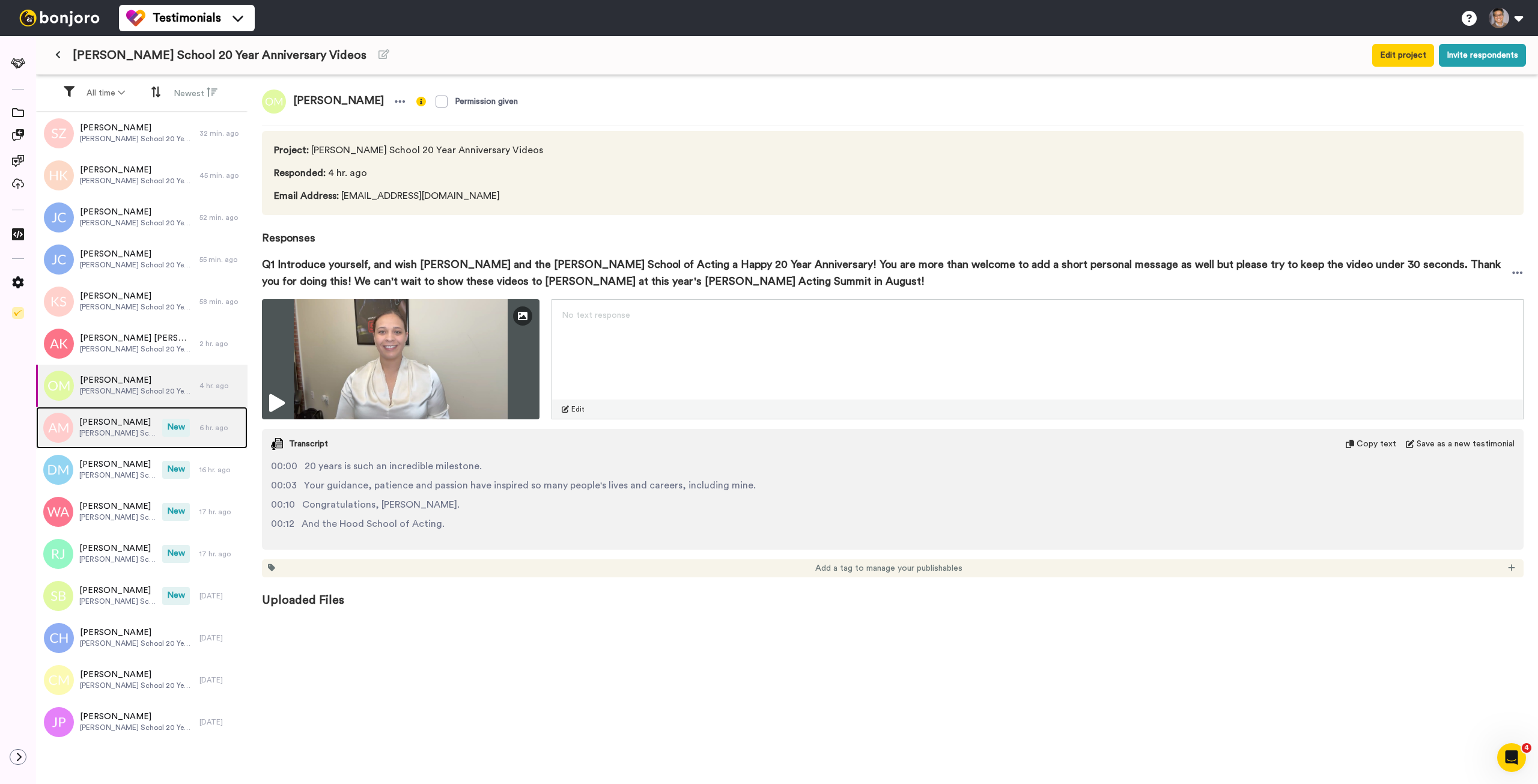
click at [124, 427] on span "Aaron Matthew" at bounding box center [118, 422] width 77 height 12
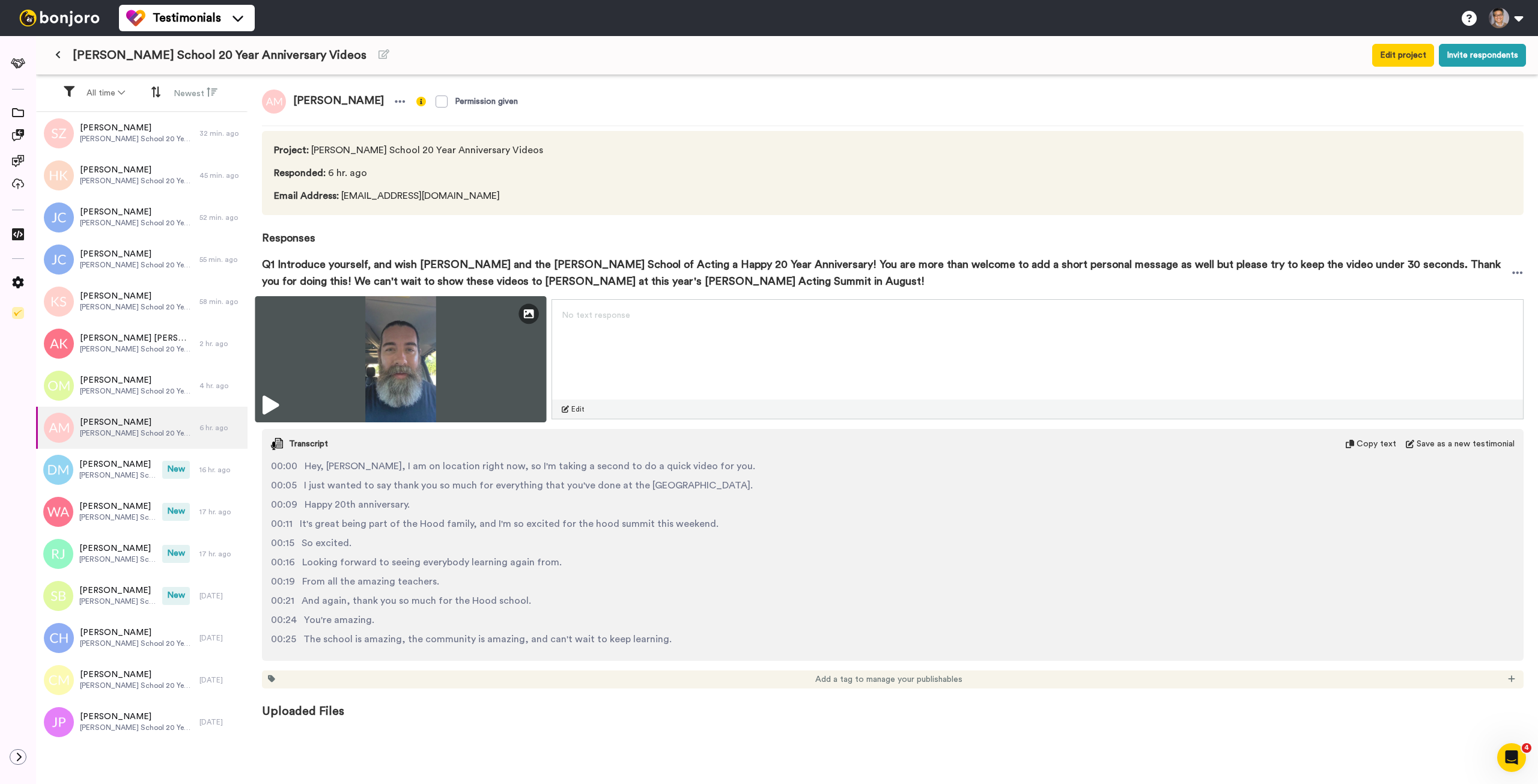
click at [437, 337] on img at bounding box center [400, 359] width 292 height 126
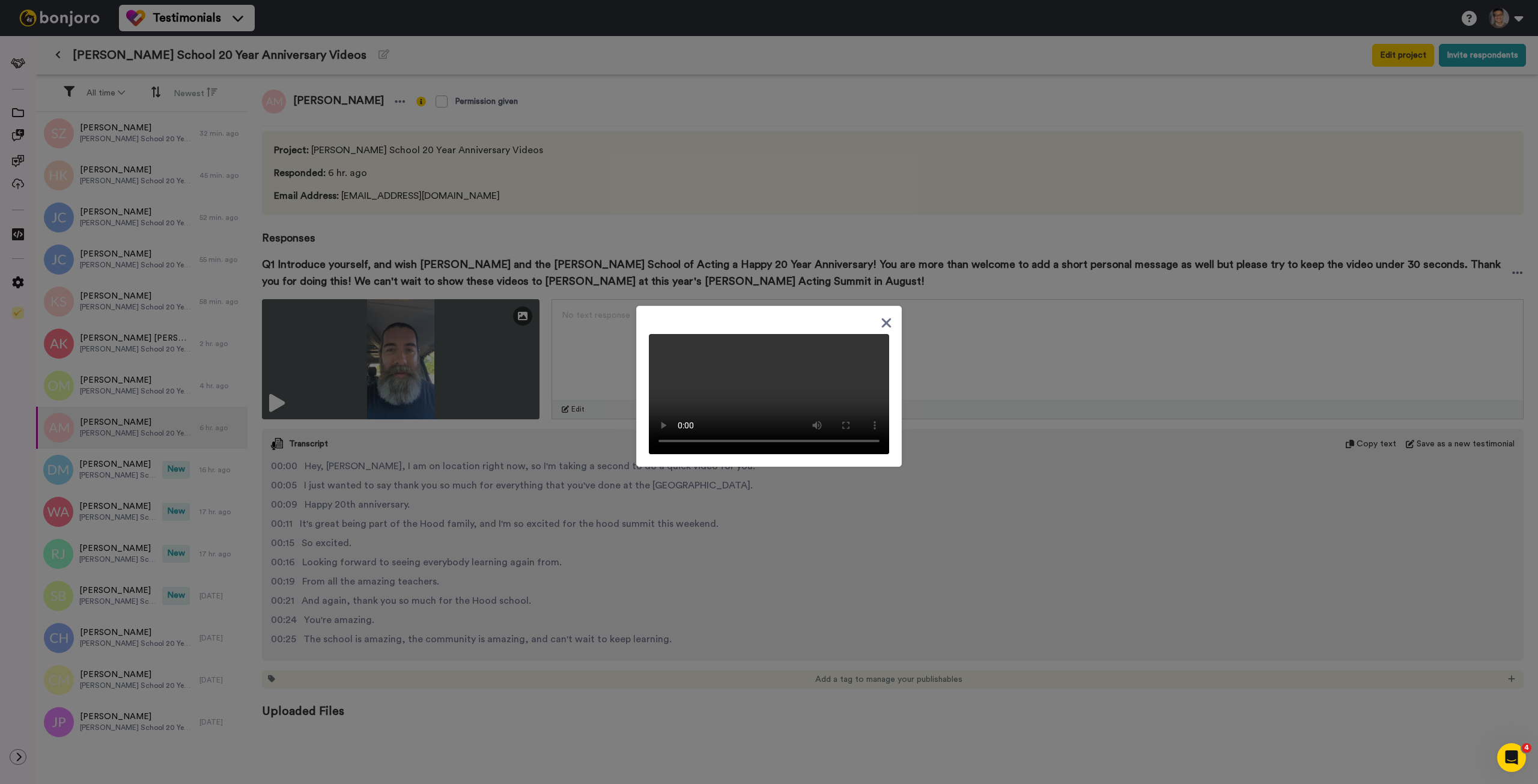
click at [1030, 349] on div at bounding box center [769, 392] width 1538 height 784
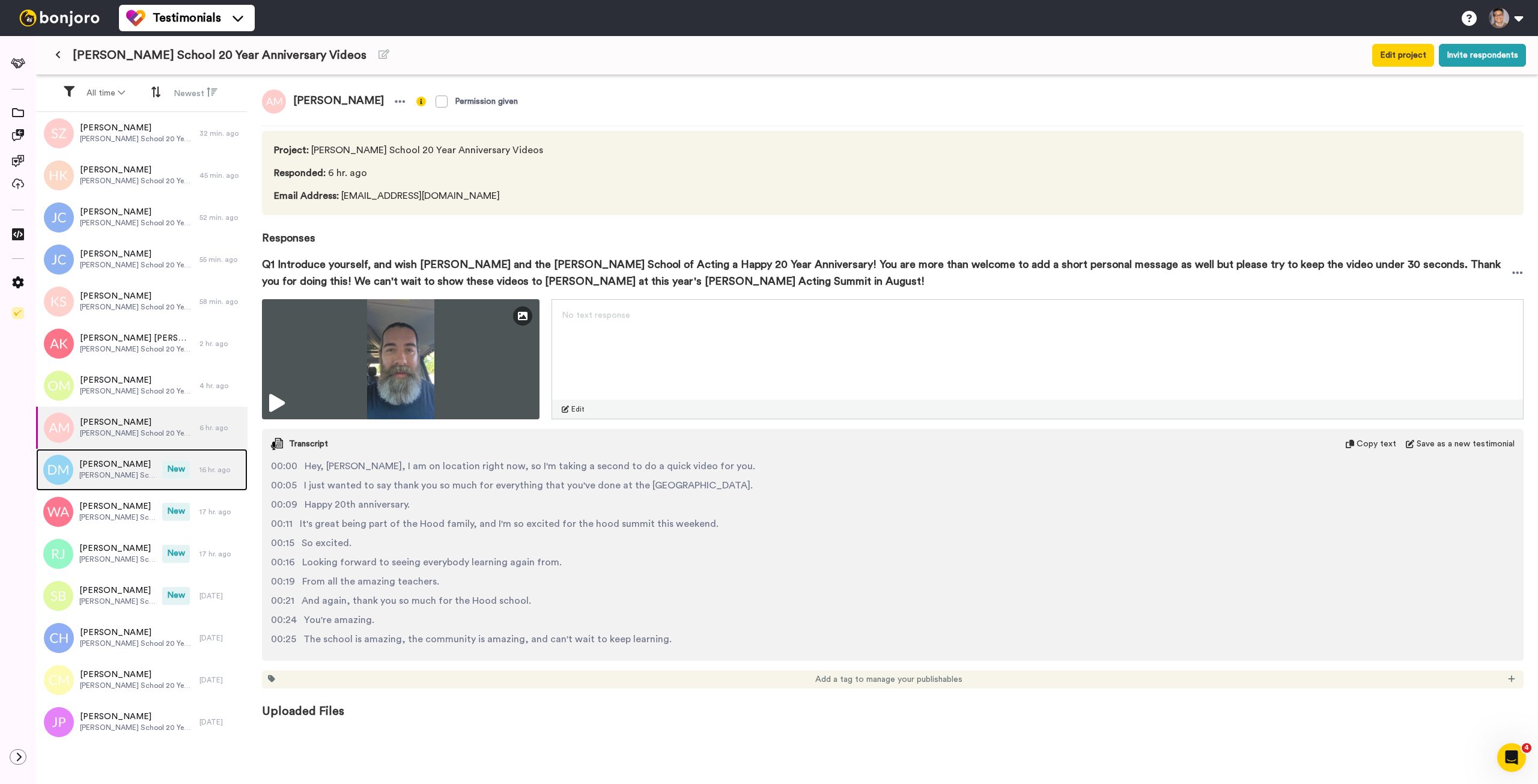
click at [131, 473] on span "Houde School 20 Year Anniversary Videos" at bounding box center [118, 475] width 77 height 10
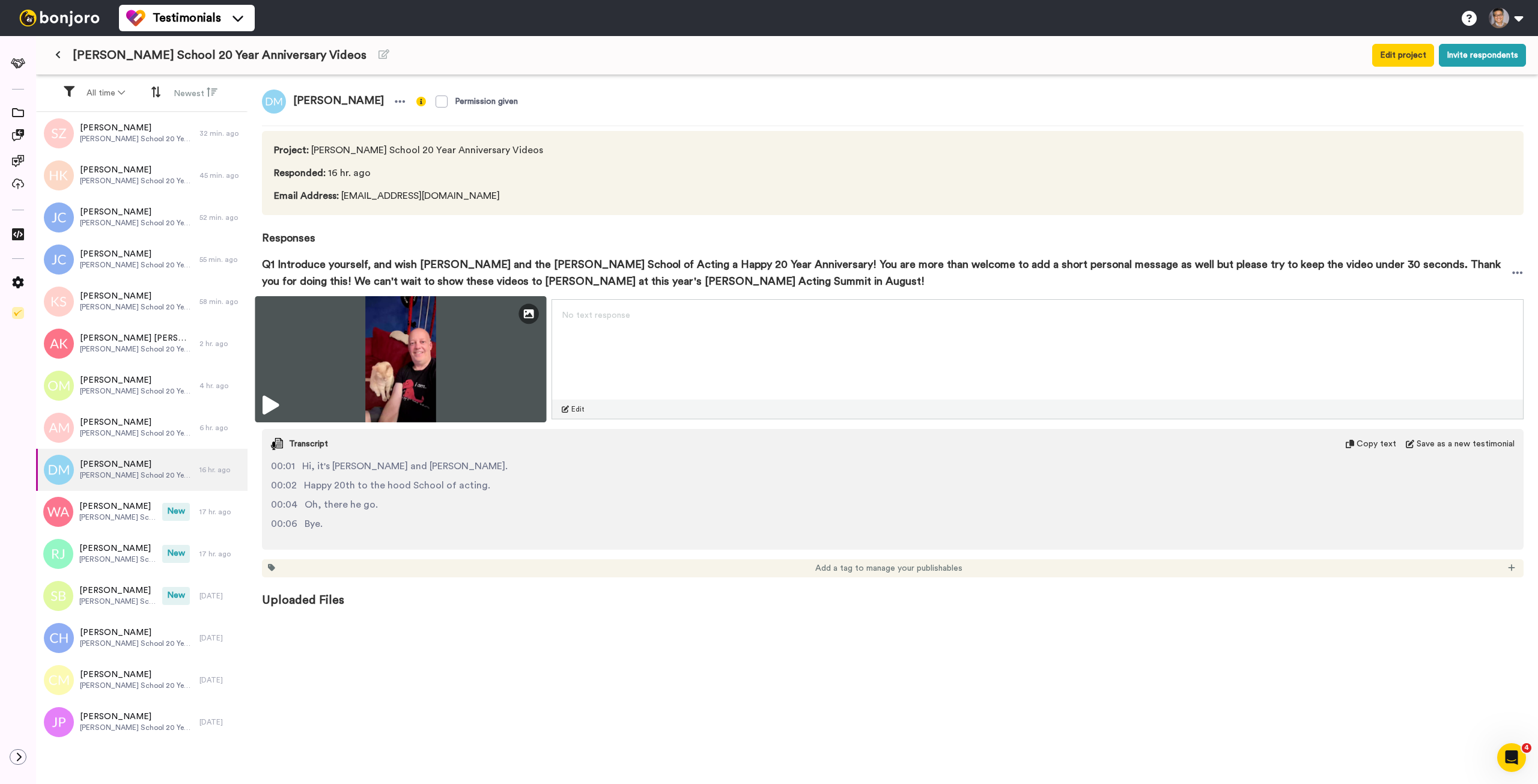
click at [472, 351] on img at bounding box center [400, 359] width 292 height 126
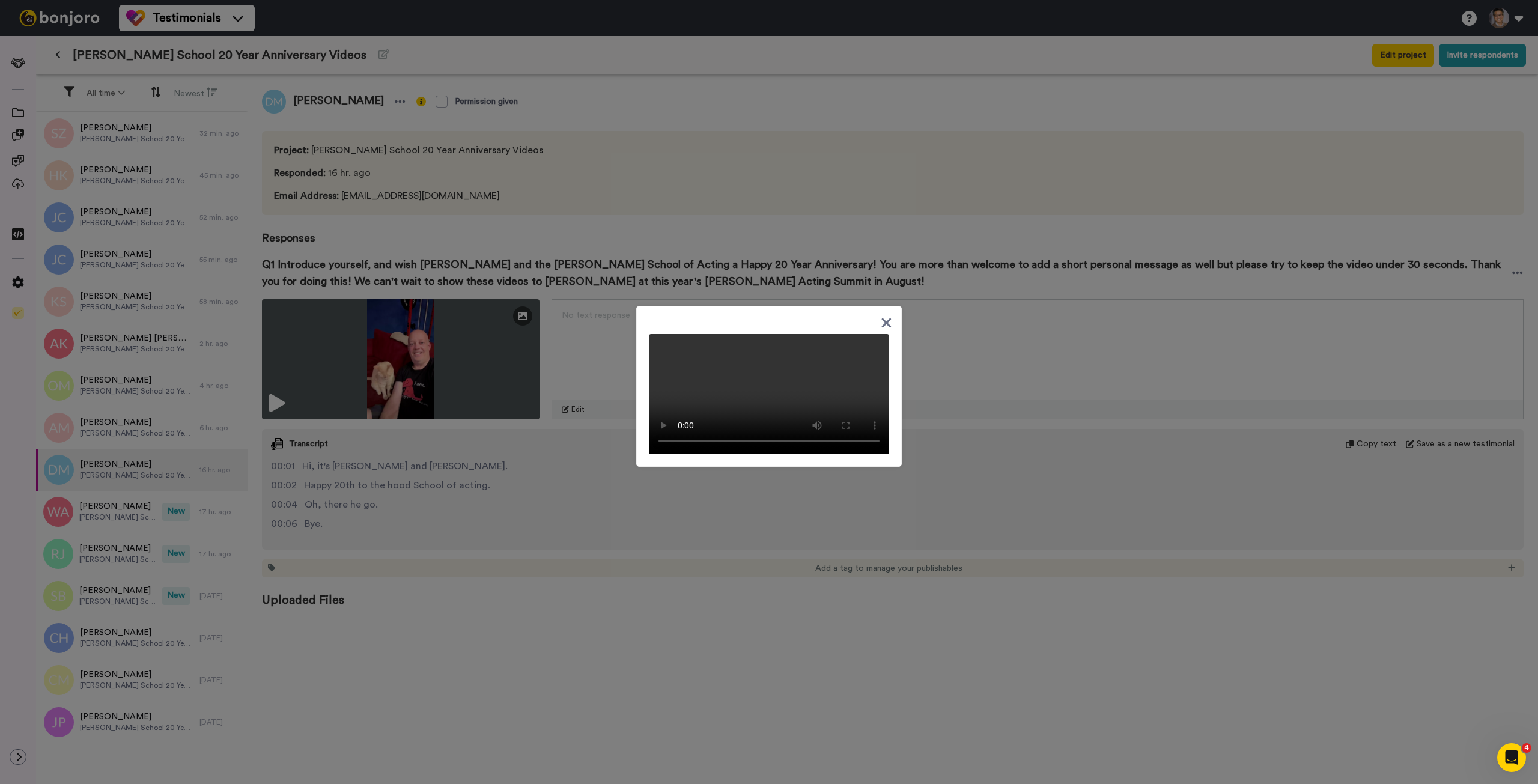
click at [127, 509] on div at bounding box center [769, 392] width 1538 height 784
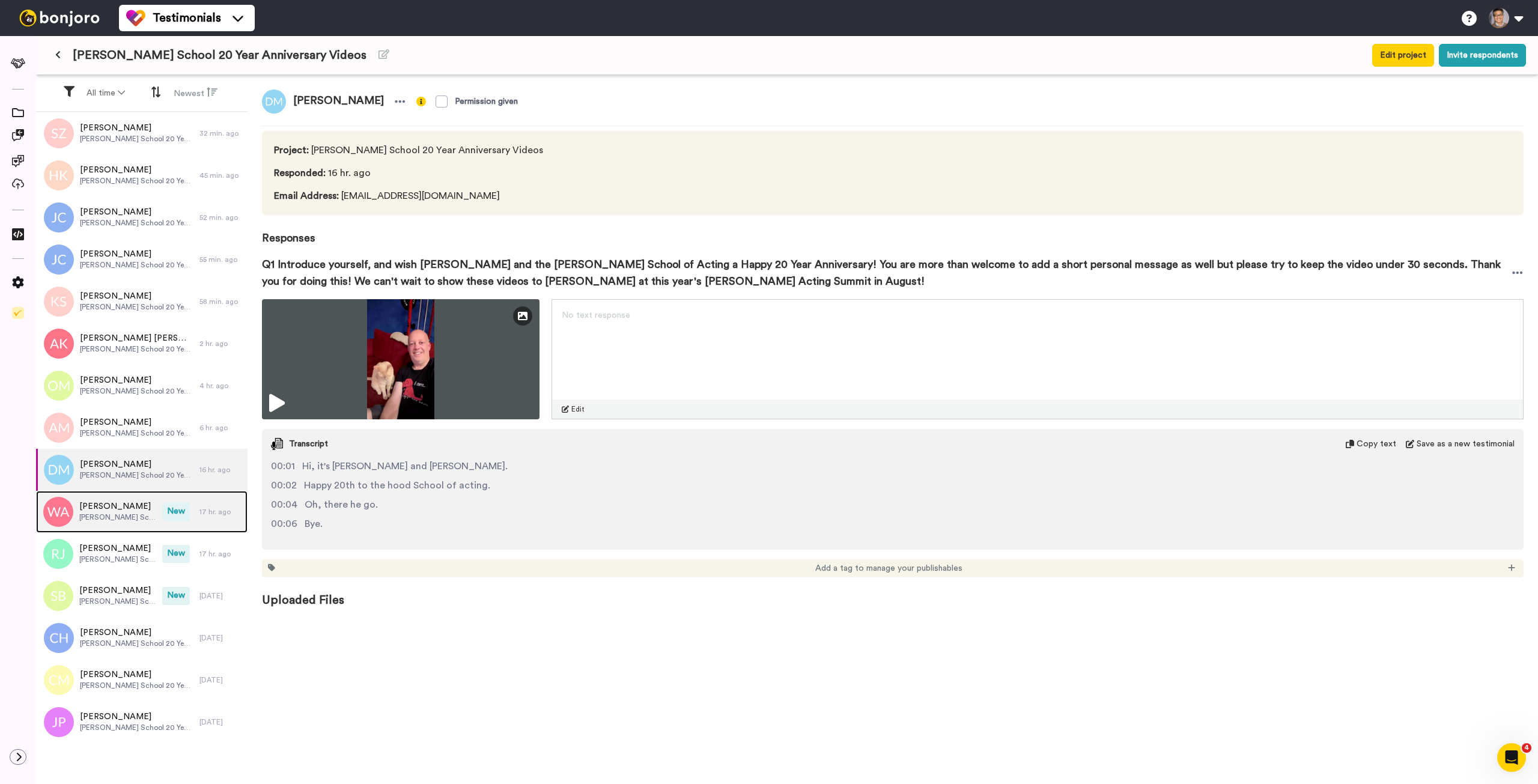
click at [127, 509] on span "Wendy Alane Wright" at bounding box center [118, 506] width 77 height 12
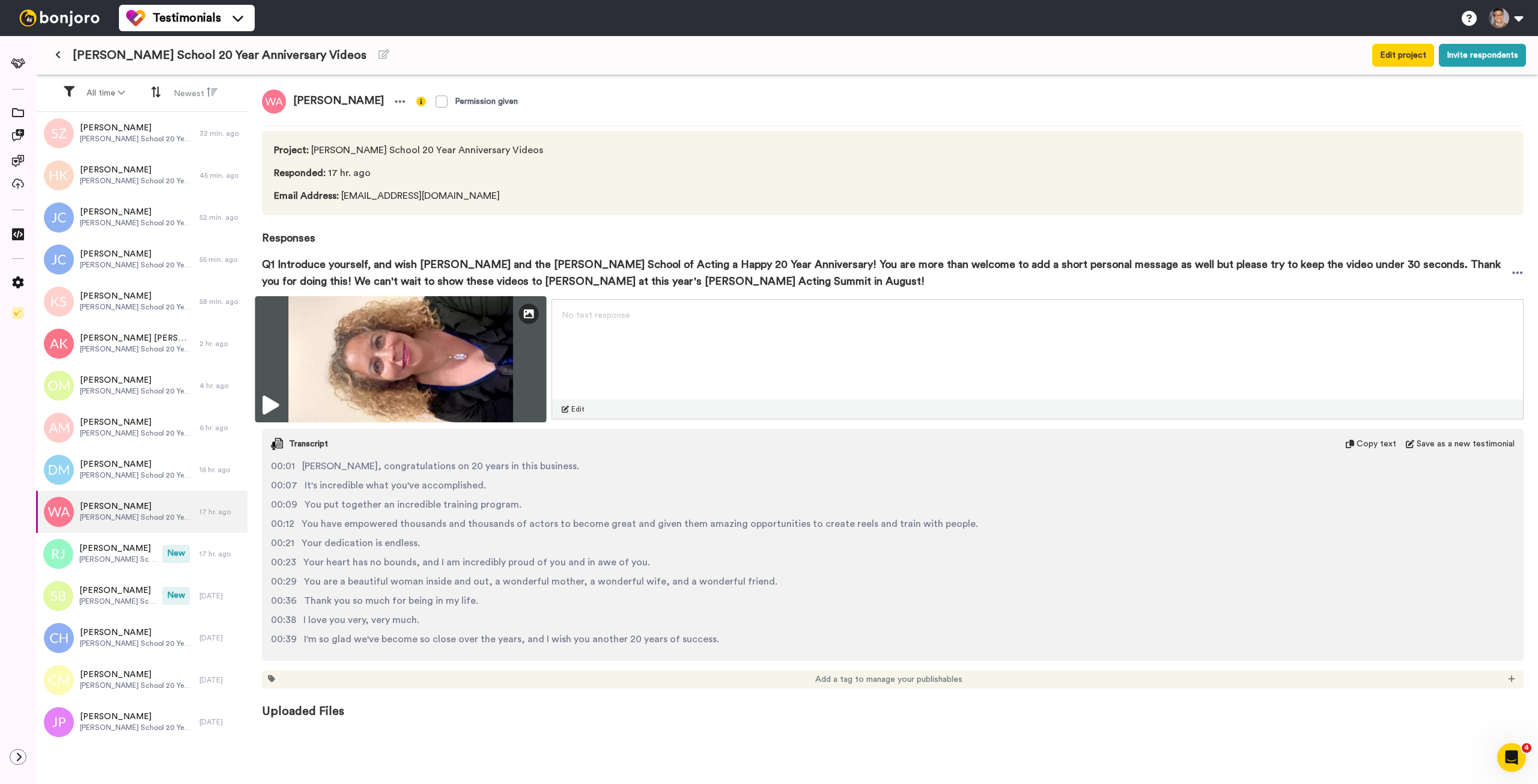
click at [414, 356] on img at bounding box center [400, 359] width 292 height 126
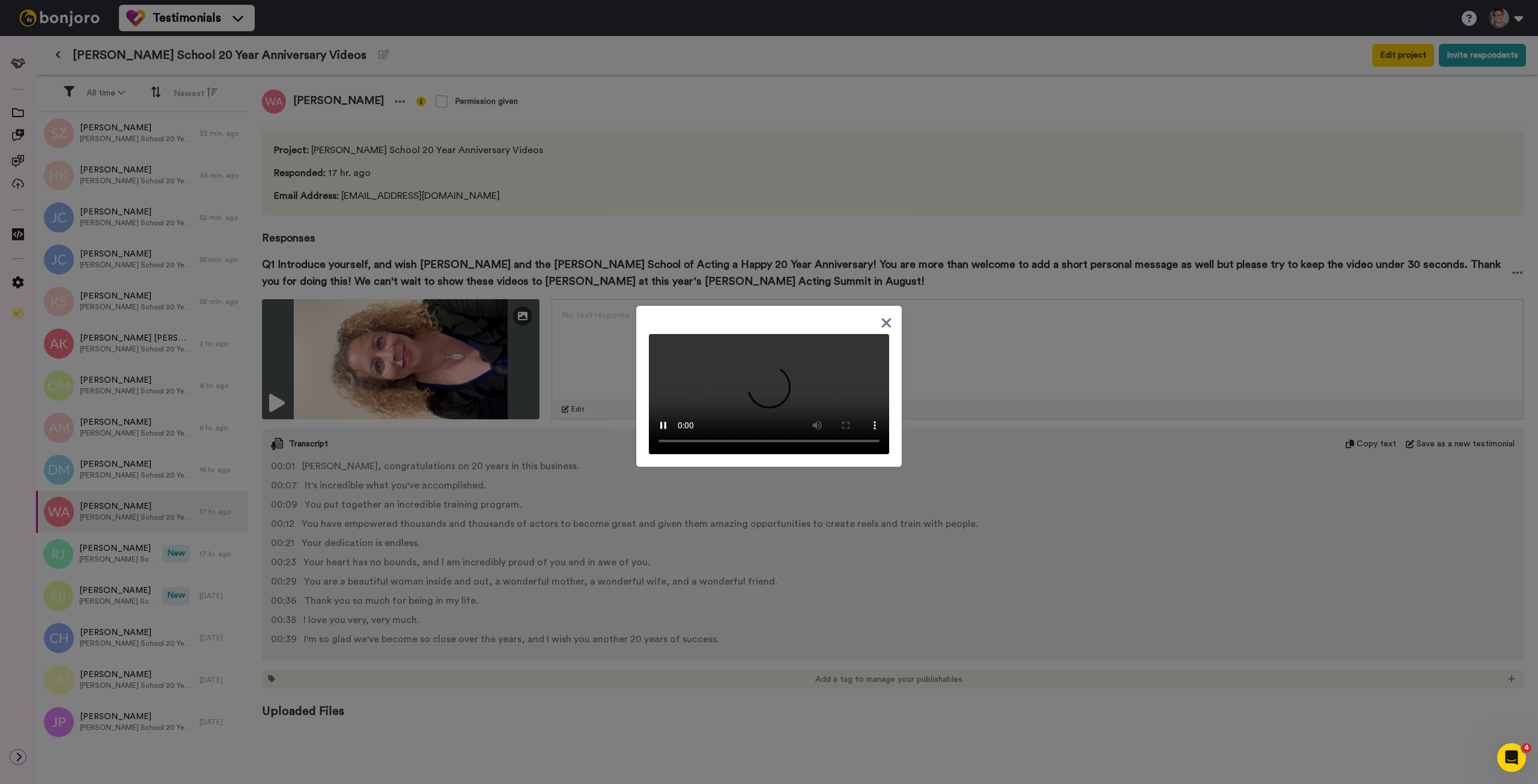
click at [805, 170] on div at bounding box center [769, 392] width 1538 height 784
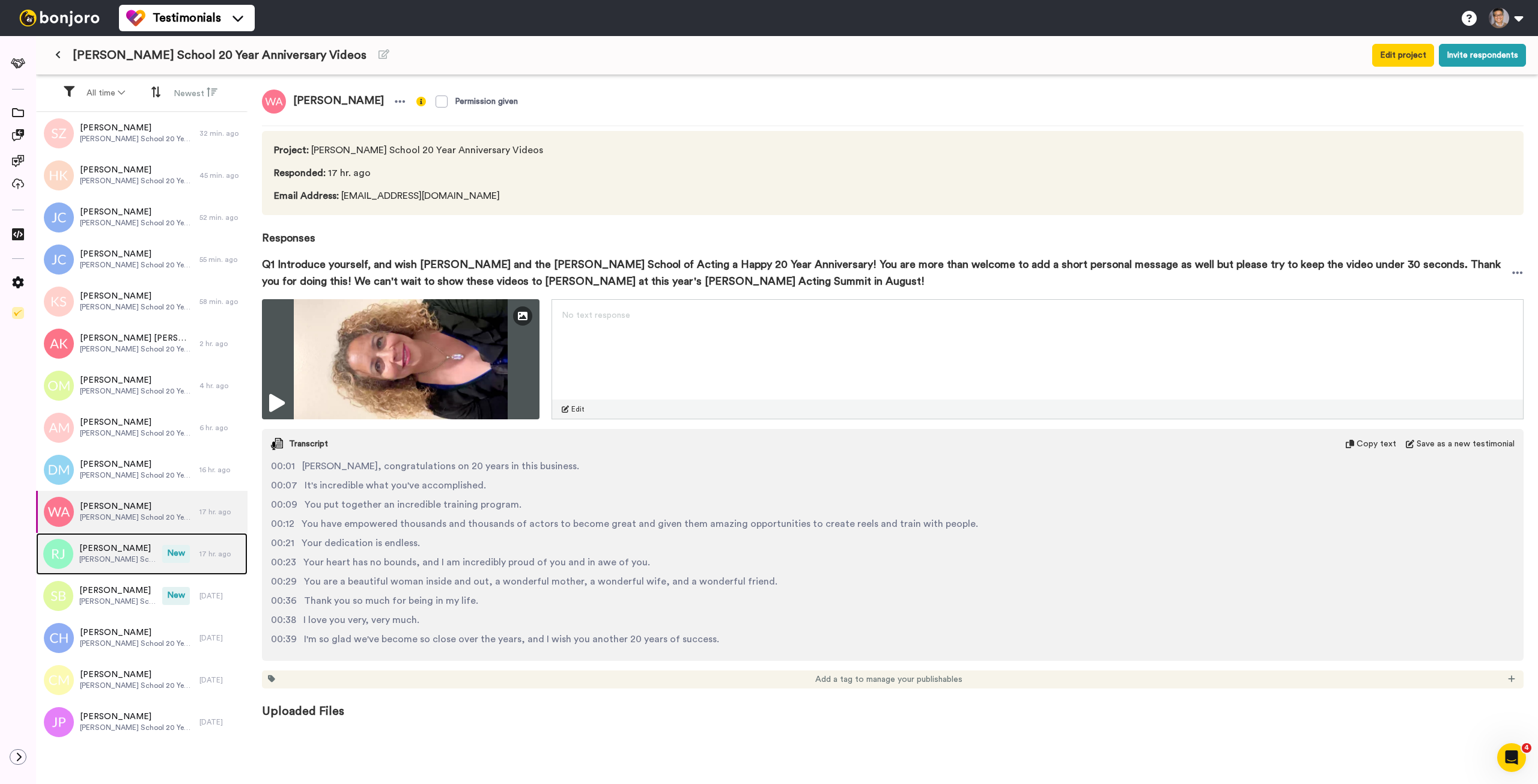
click at [128, 560] on span "Houde School 20 Year Anniversary Videos" at bounding box center [118, 559] width 77 height 10
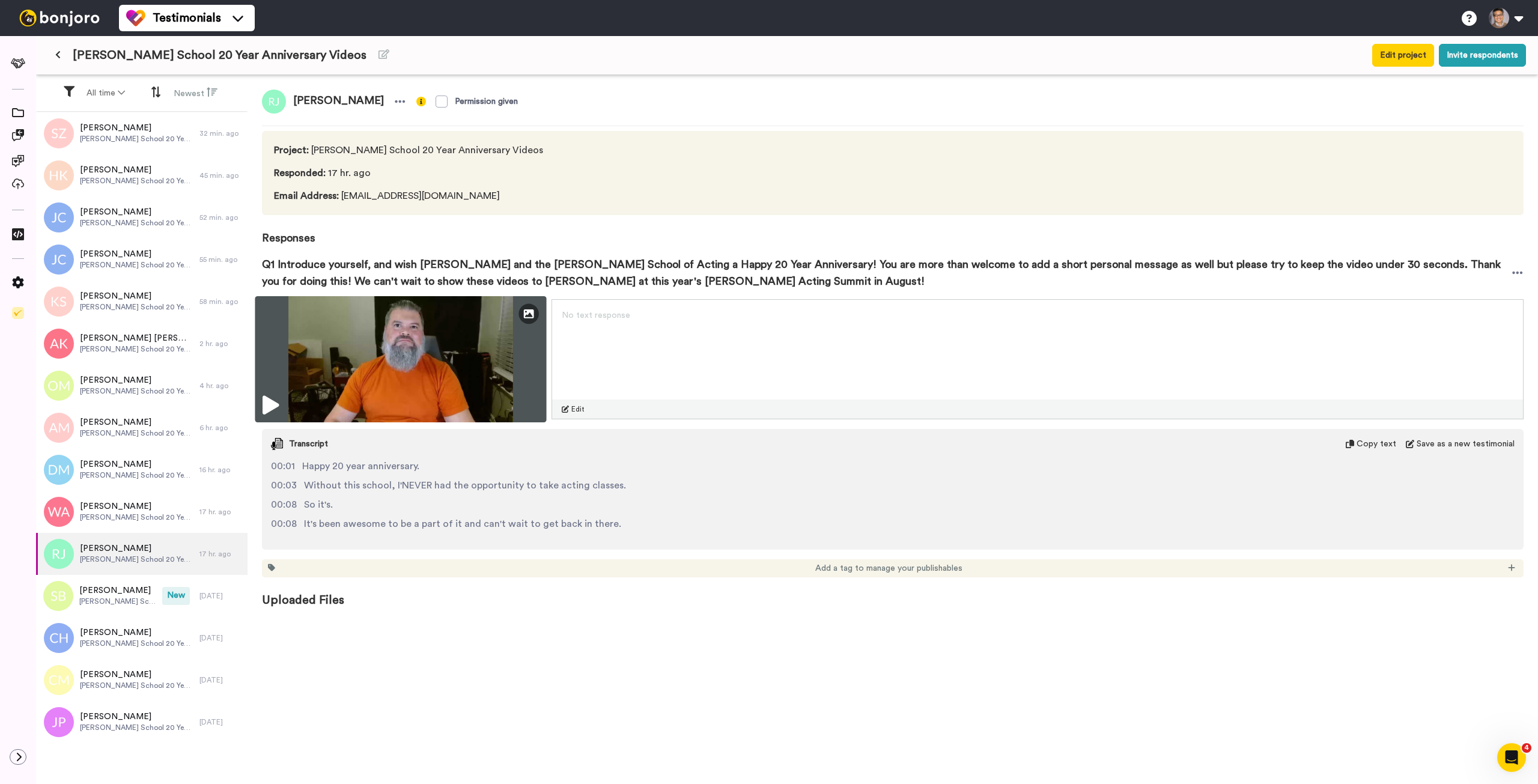
click at [520, 395] on img at bounding box center [400, 359] width 292 height 126
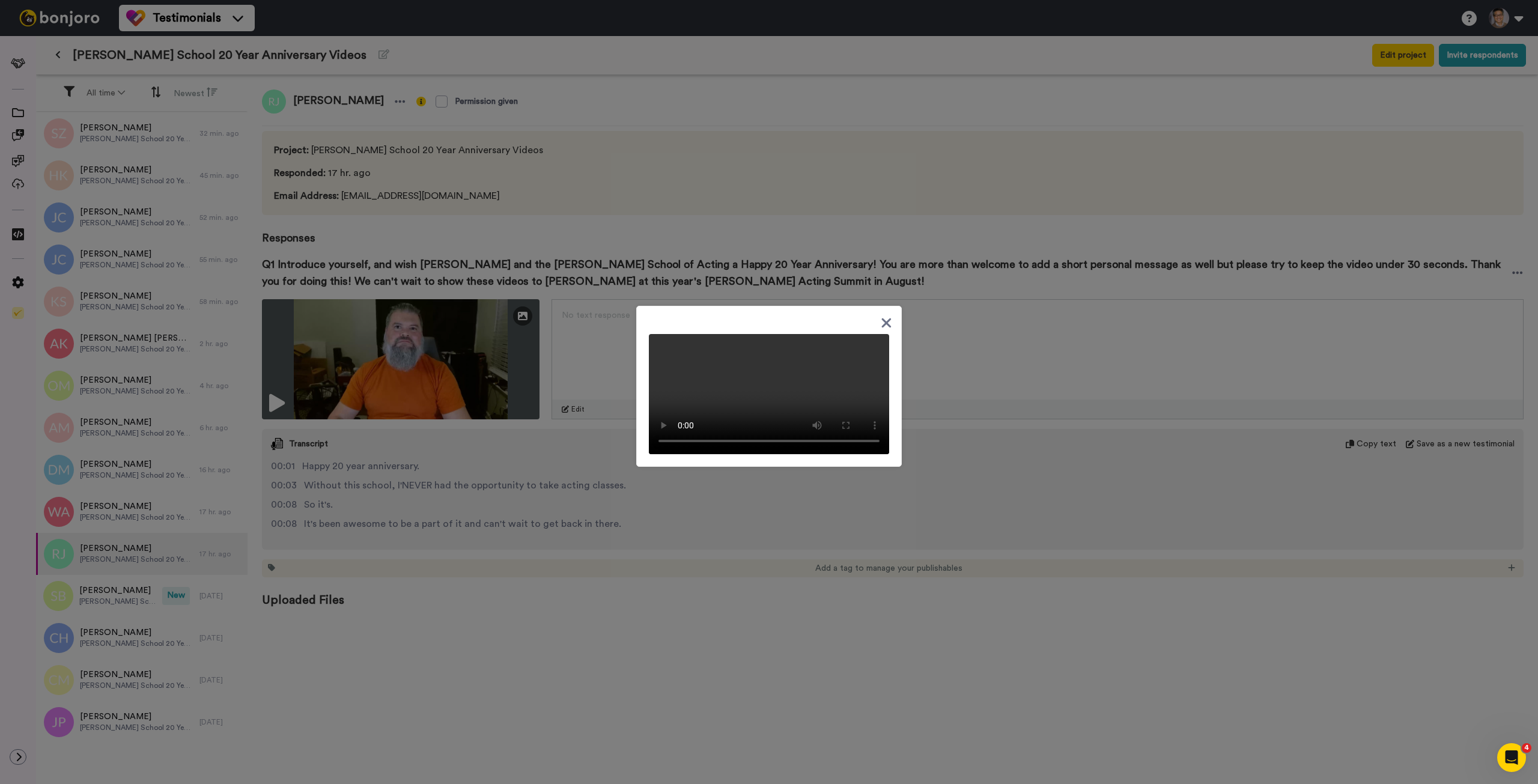
click at [981, 388] on div at bounding box center [769, 392] width 1538 height 784
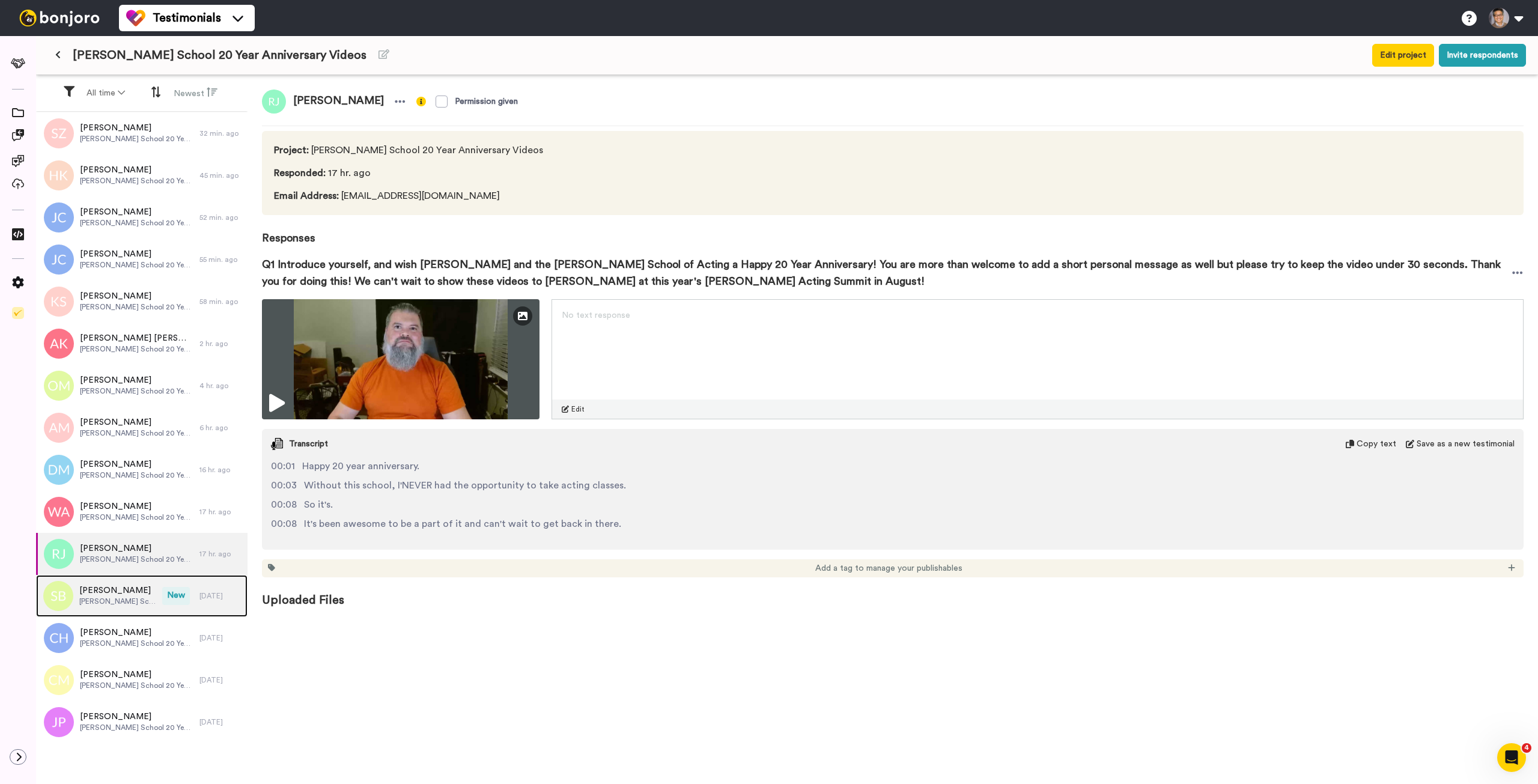
click at [109, 597] on span "Houde School 20 Year Anniversary Videos" at bounding box center [118, 600] width 77 height 10
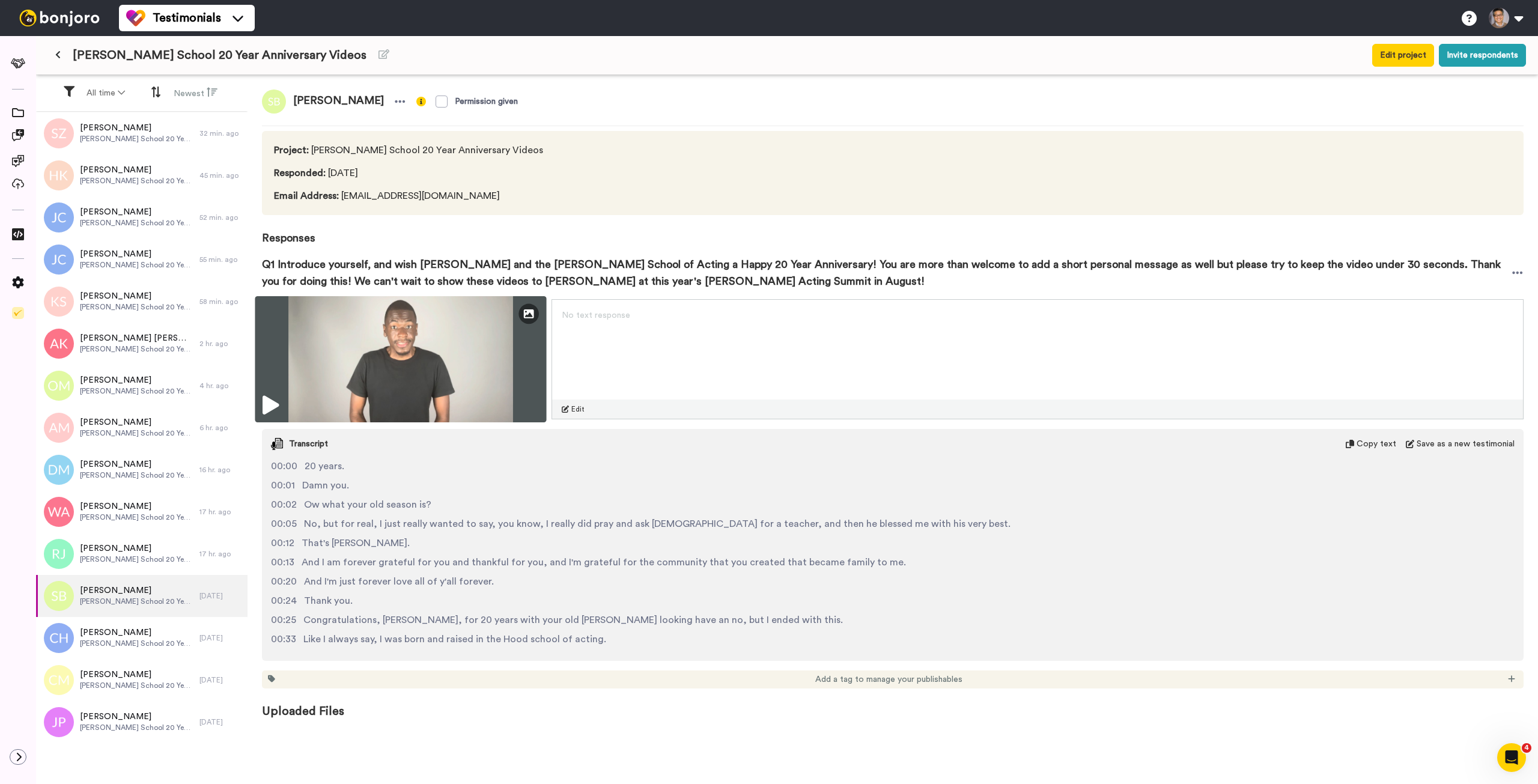
click at [484, 369] on img at bounding box center [400, 359] width 292 height 126
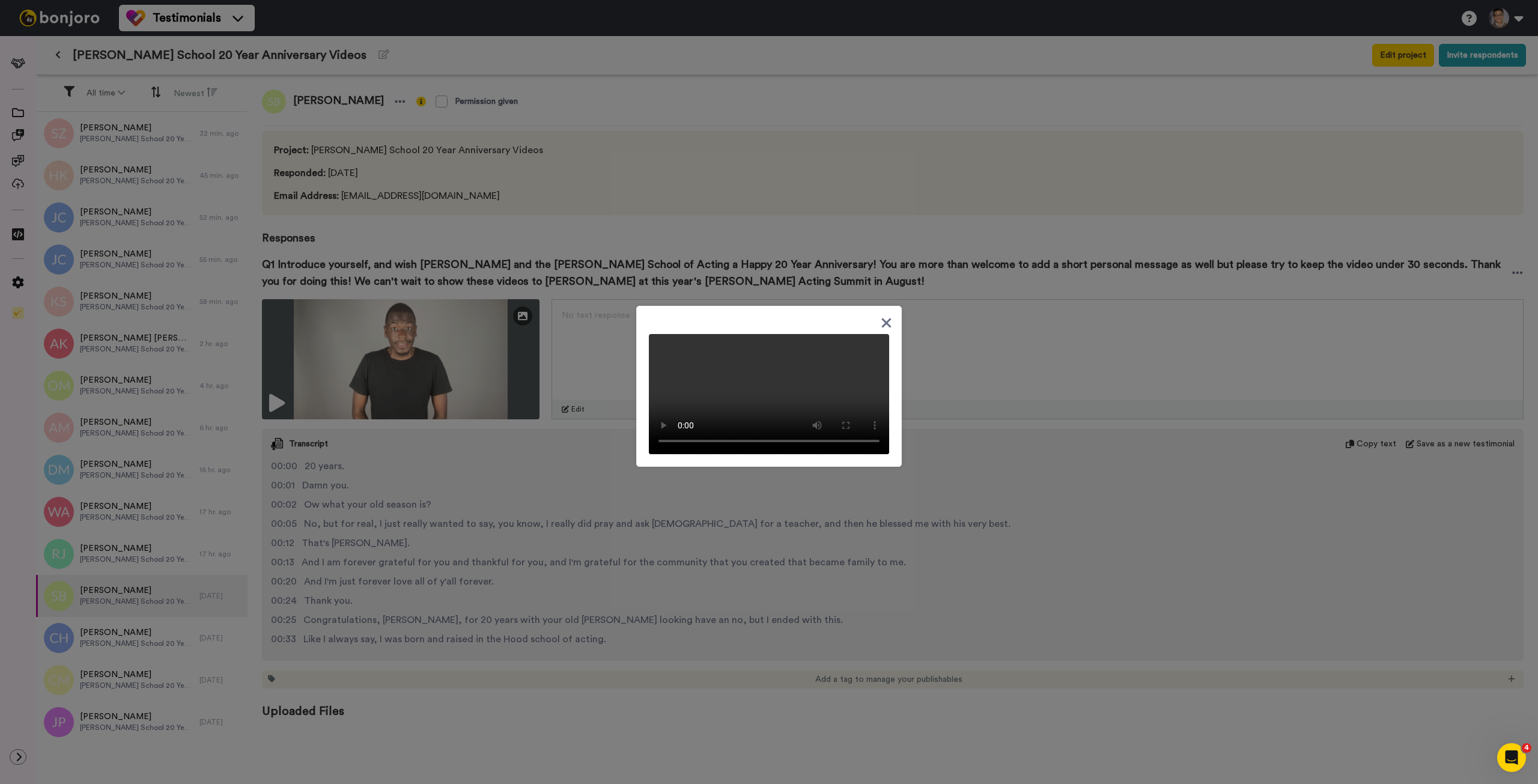
click at [906, 177] on div at bounding box center [769, 392] width 1538 height 784
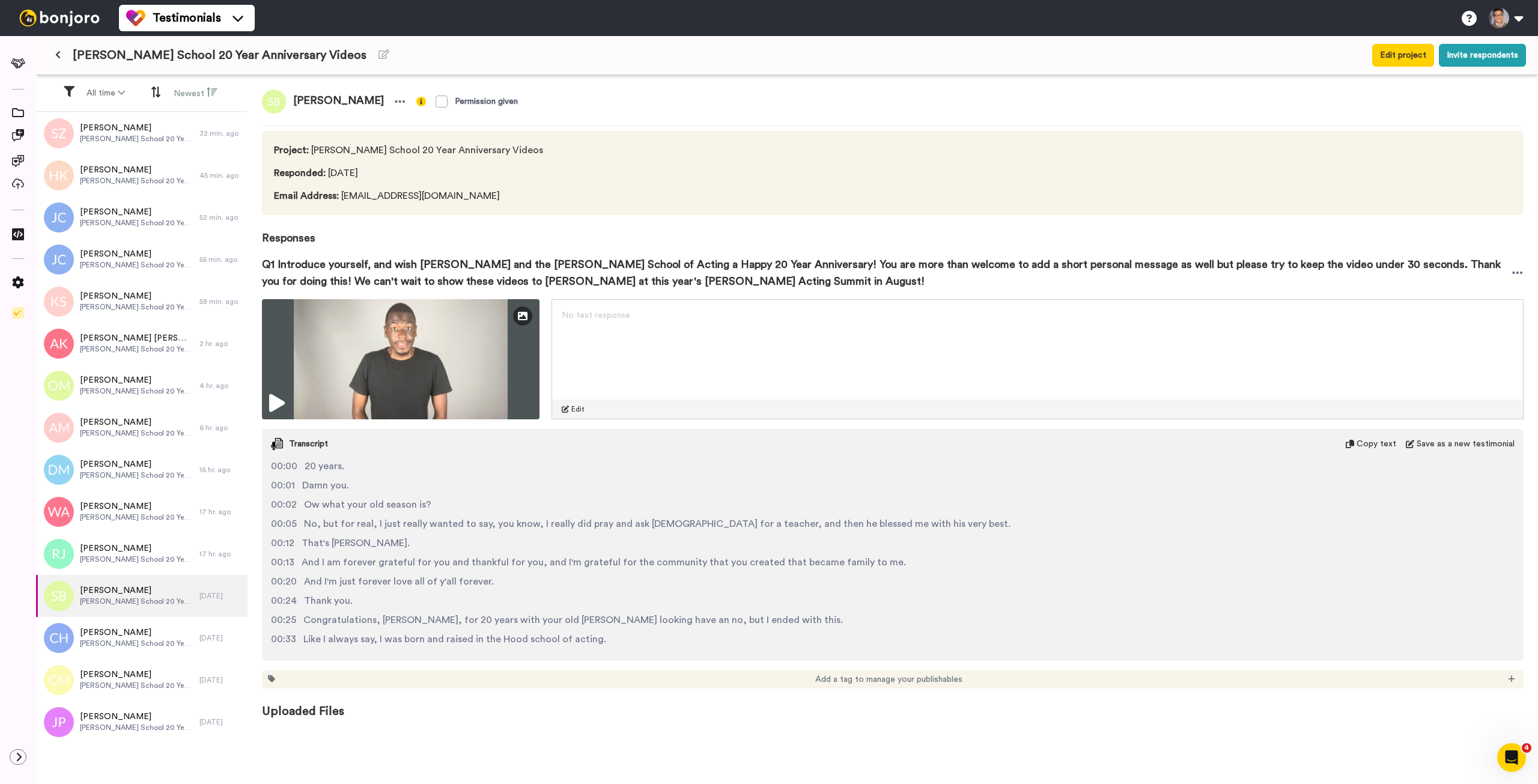
click at [958, 242] on span "Responses" at bounding box center [893, 231] width 1262 height 32
click at [50, 14] on img at bounding box center [59, 18] width 90 height 17
